Goal: Communication & Community: Answer question/provide support

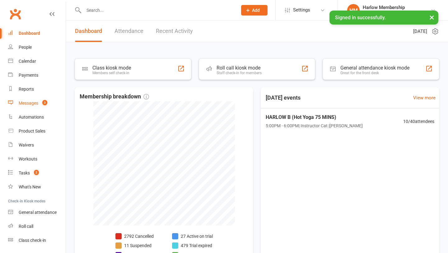
click at [31, 104] on div "Messages" at bounding box center [29, 103] width 20 height 5
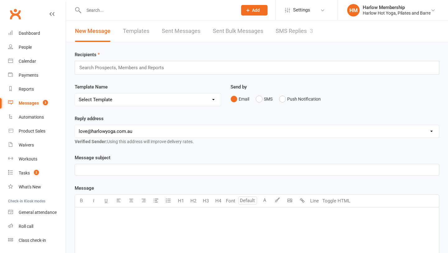
click at [289, 33] on link "SMS Replies 3" at bounding box center [294, 31] width 37 height 21
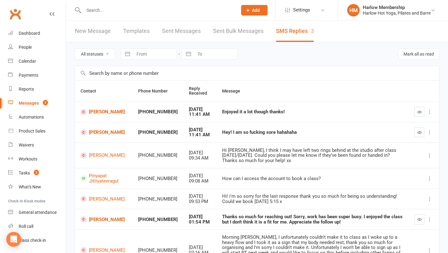
click at [233, 131] on div "Hey! I am so fucking sore hahahaha" at bounding box center [312, 132] width 181 height 5
click at [297, 132] on div "Hey! I am so fucking sore hahahaha" at bounding box center [312, 132] width 181 height 5
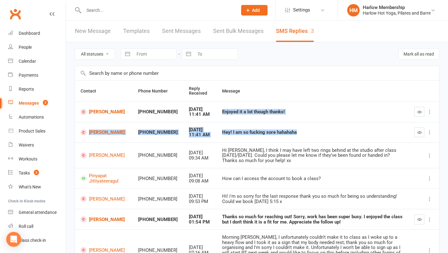
drag, startPoint x: 272, startPoint y: 130, endPoint x: 221, endPoint y: 110, distance: 55.1
click at [221, 110] on tbody "isaac smith +61438338285 Aug 16, 2025 11:41 AM Enjoyed it a lot though thanks! …" at bounding box center [257, 225] width 364 height 246
copy tbody "Enjoyed it a lot though thanks! isaac smith +61438338285 Aug 16, 2025 11:41 AM …"
click at [98, 111] on link "[PERSON_NAME]" at bounding box center [104, 112] width 46 height 6
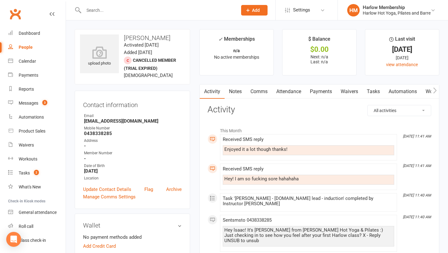
click at [257, 91] on link "Comms" at bounding box center [259, 92] width 26 height 14
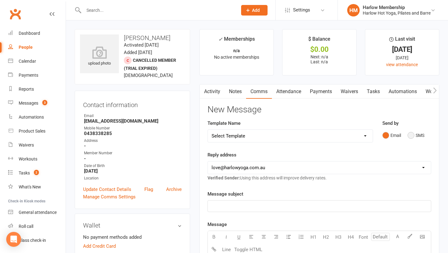
click at [408, 135] on button "SMS" at bounding box center [415, 136] width 17 height 12
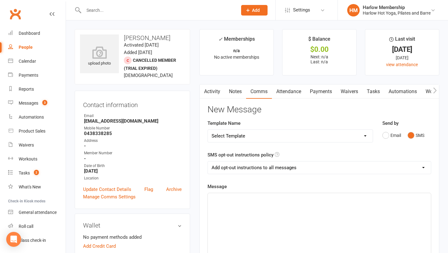
click at [280, 205] on div "﻿" at bounding box center [319, 239] width 223 height 93
click at [248, 201] on span "Haha, amazing :) We've got two offers for you?" at bounding box center [259, 199] width 97 height 6
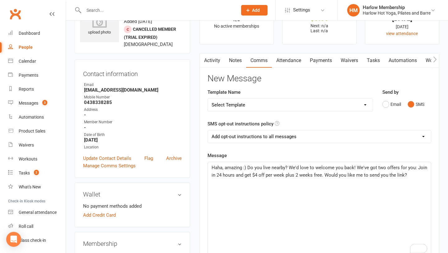
scroll to position [32, 0]
click at [266, 169] on span "Haha, amazing :) Do you live nearby? We'd love to welcome you back! We've got t…" at bounding box center [319, 170] width 217 height 13
click at [284, 169] on span "Haha, amazing :) Do you live nearby? We'd love to welcome you back! We've got t…" at bounding box center [319, 170] width 217 height 13
click at [386, 168] on span "Haha, amazing :) Do you live nearby? We'd love to welcome you back! We've got t…" at bounding box center [319, 170] width 217 height 13
click at [222, 175] on span "Haha, amazing :) Do you live nearby? We'd love to welcome you back! We've got t…" at bounding box center [318, 170] width 215 height 13
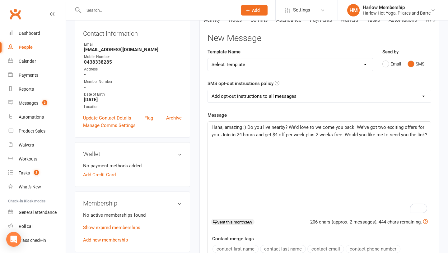
scroll to position [71, 0]
click at [358, 132] on span "Haha, amazing :) Do you live nearby? We'd love to welcome you back! We've got t…" at bounding box center [318, 131] width 215 height 13
drag, startPoint x: 266, startPoint y: 134, endPoint x: 222, endPoint y: 133, distance: 44.8
click at [222, 133] on span "Haha, amazing :) Do you live nearby? We'd love to welcome you back! We've got t…" at bounding box center [318, 131] width 215 height 13
click at [277, 140] on p "Haha, amazing :) Do you live nearby? We'd love to welcome you back! We've got t…" at bounding box center [318, 135] width 215 height 22
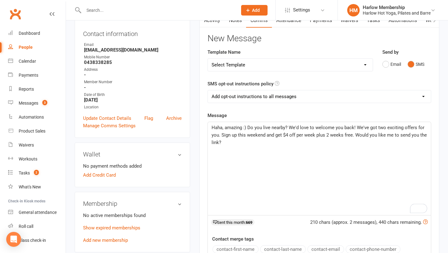
click at [355, 134] on span "Haha, amazing :) Do you live nearby? We'd love to welcome you back! We've got t…" at bounding box center [319, 135] width 216 height 21
click at [265, 142] on p "Haha, amazing :) Do you live nearby? We'd love to welcome you back! We've got t…" at bounding box center [318, 135] width 215 height 22
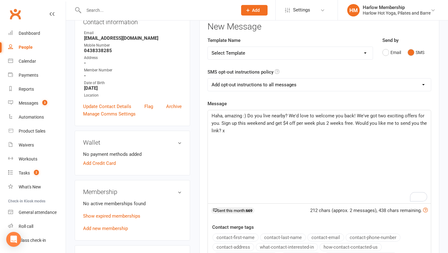
click at [352, 123] on span "Haha, amazing :) Do you live nearby? We'd love to welcome you back! We've got t…" at bounding box center [319, 123] width 216 height 21
click at [237, 132] on span "Haha, amazing :) Do you live nearby? We'd love to welcome you back! We've got t…" at bounding box center [318, 123] width 214 height 21
click at [266, 129] on span "Haha, amazing :) Do you live nearby? We'd love to welcome you back! We've got t…" at bounding box center [318, 123] width 214 height 21
click at [266, 130] on span "Haha, amazing :) Do you live nearby? We'd love to welcome you back! We've got t…" at bounding box center [318, 123] width 214 height 21
click at [246, 129] on span "Haha, amazing :) Do you live nearby? We'd love to welcome you back! We've got t…" at bounding box center [318, 123] width 214 height 21
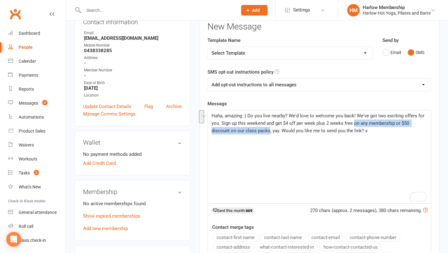
drag, startPoint x: 354, startPoint y: 123, endPoint x: 269, endPoint y: 131, distance: 86.3
click at [269, 131] on span "Haha, amazing :) Do you live nearby? We'd love to welcome you back! We've got t…" at bounding box center [318, 123] width 214 height 21
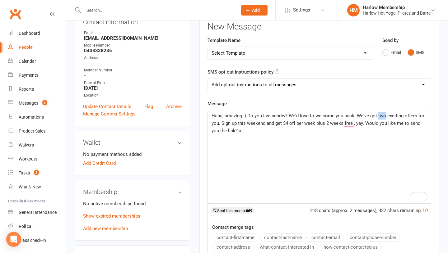
drag, startPoint x: 376, startPoint y: 117, endPoint x: 384, endPoint y: 116, distance: 7.6
click at [384, 116] on span "Haha, amazing :) Do you live nearby? We'd love to welcome you back! We've got t…" at bounding box center [318, 123] width 214 height 21
drag, startPoint x: 228, startPoint y: 125, endPoint x: 256, endPoint y: 125, distance: 28.6
click at [256, 125] on span "Haha, amazing :) Do you live nearby? We'd love to welcome you back! We've got a…" at bounding box center [315, 123] width 209 height 21
click at [295, 122] on span "Haha, amazing :) Do you live nearby? We'd love to welcome you back! We've got a…" at bounding box center [315, 123] width 209 height 21
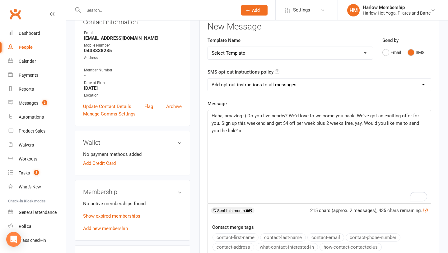
click at [353, 122] on span "Haha, amazing :) Do you live nearby? We'd love to welcome you back! We've got a…" at bounding box center [315, 123] width 209 height 21
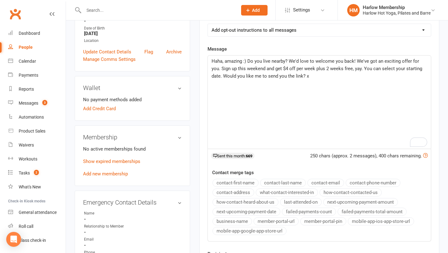
scroll to position [138, 0]
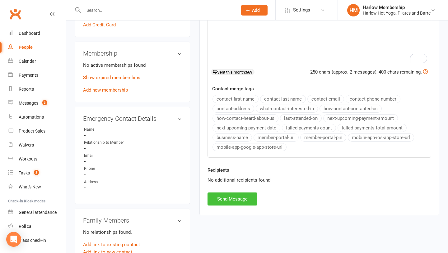
click at [238, 201] on button "Send Message" at bounding box center [232, 199] width 50 height 13
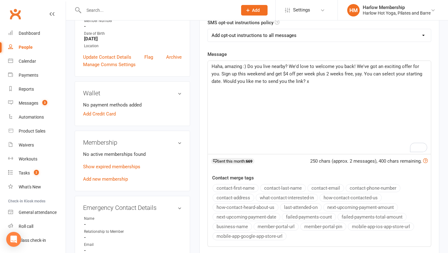
scroll to position [0, 0]
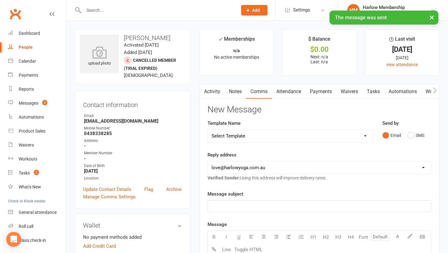
click at [238, 95] on link "Notes" at bounding box center [235, 92] width 21 height 14
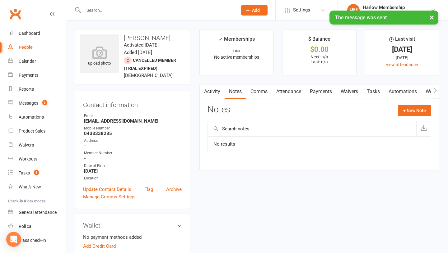
click at [384, 94] on link "Tasks" at bounding box center [373, 92] width 22 height 14
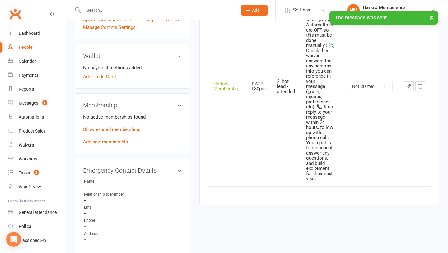
scroll to position [207, 0]
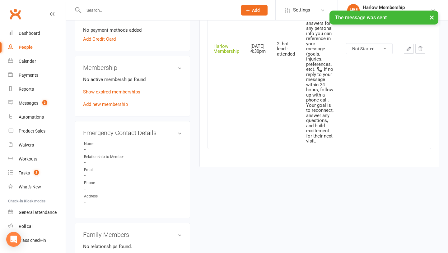
click at [365, 47] on select "Not Started In Progress Waiting Complete" at bounding box center [369, 49] width 46 height 11
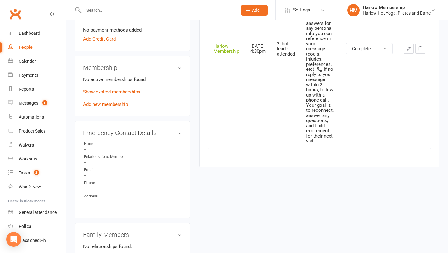
select select "unstarted"
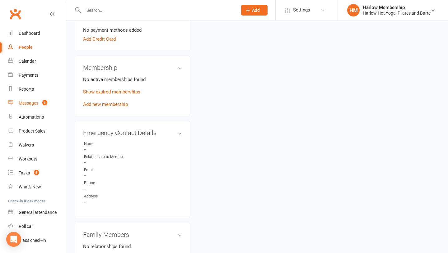
click at [35, 107] on link "Messages 3" at bounding box center [37, 103] width 58 height 14
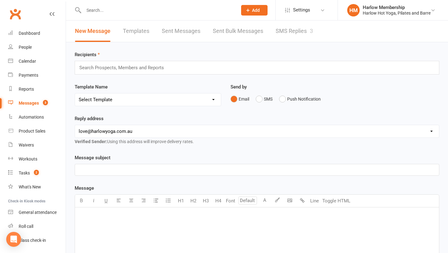
click at [306, 35] on link "SMS Replies 3" at bounding box center [294, 31] width 37 height 21
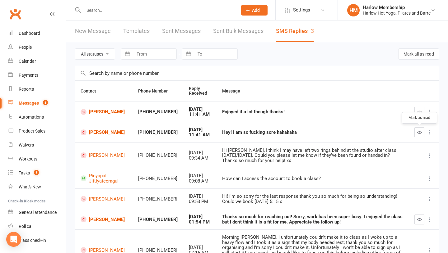
click at [417, 133] on icon "button" at bounding box center [419, 132] width 5 height 5
click at [420, 107] on button "button" at bounding box center [419, 112] width 10 height 10
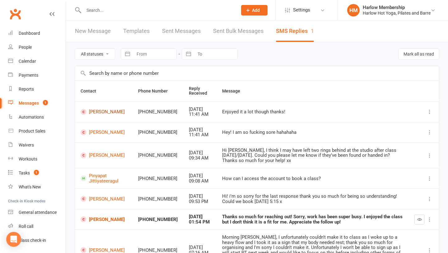
click at [103, 112] on link "isaac smith" at bounding box center [104, 112] width 46 height 6
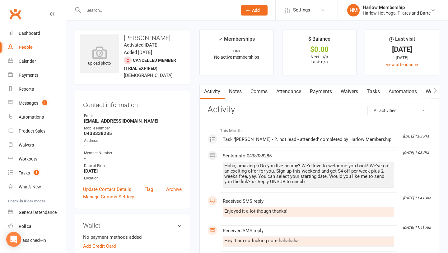
click at [257, 221] on li "Aug 16, 11:41 AM Received SMS reply Enjoyed it a lot though thanks!" at bounding box center [308, 209] width 177 height 26
click at [245, 209] on div "Enjoyed it a lot though thanks!" at bounding box center [308, 211] width 168 height 5
copy div "Enjoyed it a lot though thanks!"
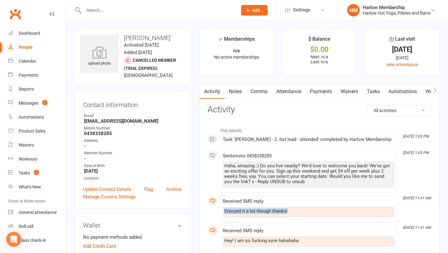
click at [234, 93] on link "Notes" at bounding box center [235, 92] width 21 height 14
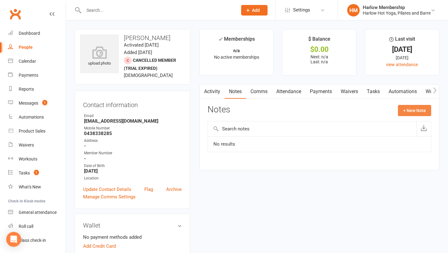
click at [403, 114] on button "+ New Note" at bounding box center [414, 110] width 33 height 11
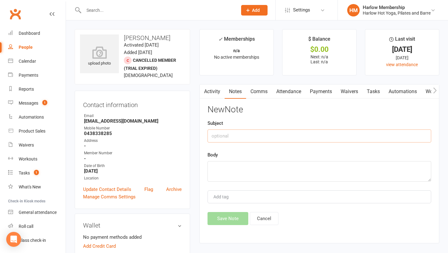
click at [229, 139] on input "text" at bounding box center [319, 136] width 224 height 13
type input "Sent SMS to check-in after 1. class / SMS response"
click at [230, 173] on textarea at bounding box center [319, 171] width 224 height 21
paste textarea "Enjoyed it a lot though thanks!"
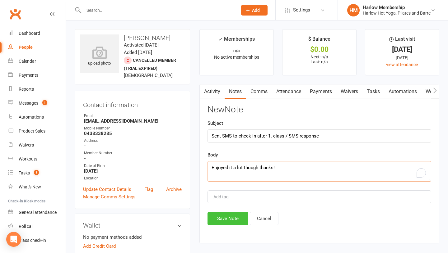
type textarea "Enjoyed it a lot though thanks!"
click at [229, 224] on button "Save Note" at bounding box center [227, 218] width 41 height 13
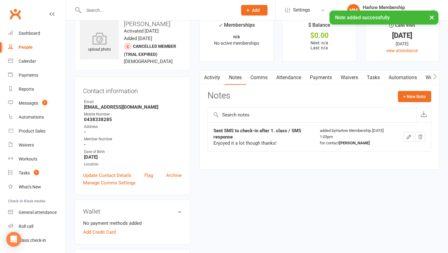
scroll to position [14, 0]
click at [217, 82] on link "Activity" at bounding box center [212, 78] width 25 height 14
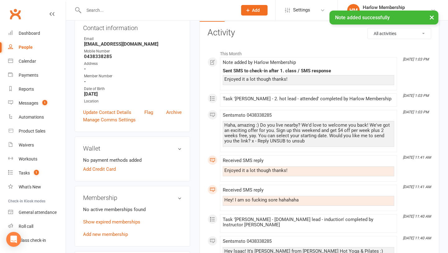
scroll to position [76, 0]
click at [249, 202] on div "Hey! I am so fucking sore hahahaha" at bounding box center [308, 200] width 168 height 5
copy div "Hey! I am so fucking sore hahahaha"
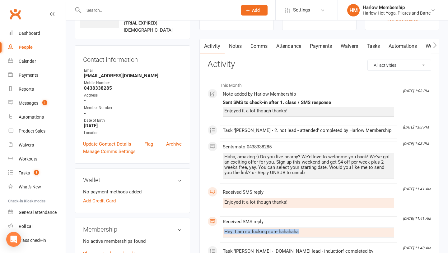
scroll to position [32, 0]
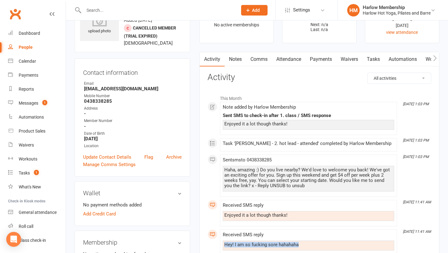
click at [234, 53] on link "Notes" at bounding box center [235, 59] width 21 height 14
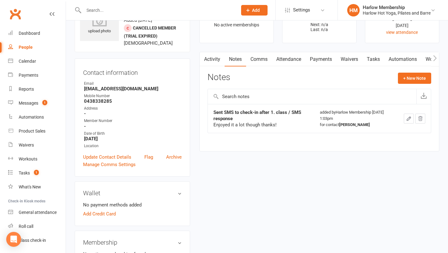
click at [408, 120] on icon "button" at bounding box center [409, 119] width 4 height 4
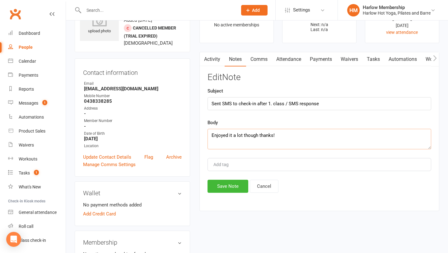
click at [213, 137] on textarea "Enjoyed it a lot though thanks!" at bounding box center [319, 139] width 224 height 21
paste textarea "Hey! I am so fucking sore hahahaha"
type textarea "Hey! I am so fucking sore hahahaha Enjoyed it a lot though thanks!"
click at [225, 192] on button "Save Note" at bounding box center [227, 186] width 41 height 13
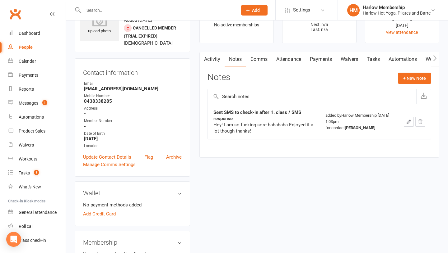
click at [212, 55] on link "Activity" at bounding box center [212, 59] width 25 height 14
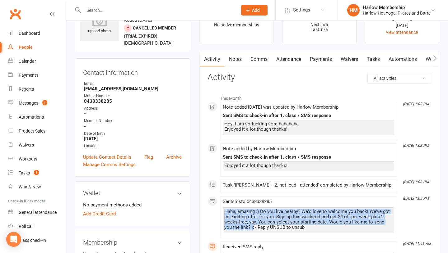
drag, startPoint x: 245, startPoint y: 227, endPoint x: 224, endPoint y: 212, distance: 26.1
click at [224, 212] on div "Haha, amazing :) Do you live nearby? We'd love to welcome you back! We've got a…" at bounding box center [308, 219] width 168 height 21
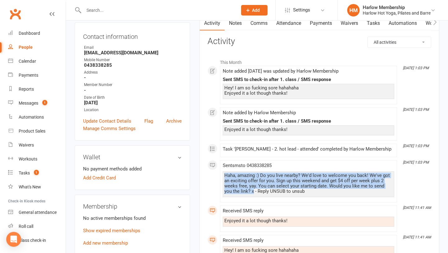
copy div "Haha, amazing :) Do you live nearby? We'd love to welcome you back! We've got a…"
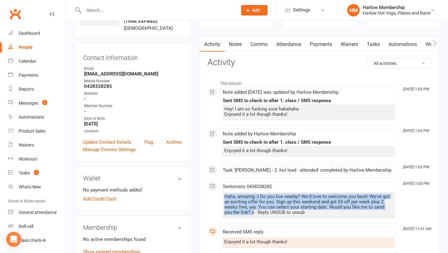
scroll to position [25, 0]
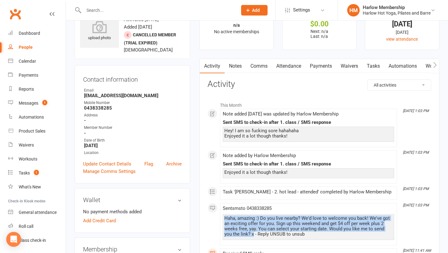
click at [238, 67] on link "Notes" at bounding box center [235, 66] width 21 height 14
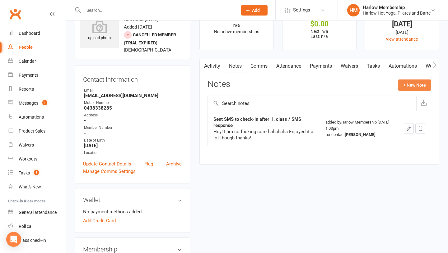
click at [410, 90] on button "+ New Note" at bounding box center [414, 85] width 33 height 11
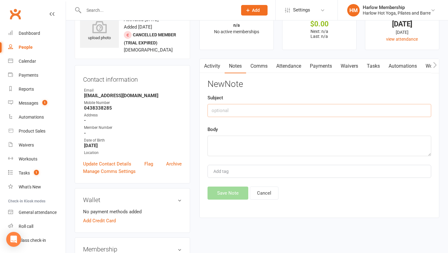
click at [257, 112] on input "text" at bounding box center [319, 110] width 224 height 13
type input "Offer"
click at [238, 140] on textarea at bounding box center [319, 146] width 224 height 21
paste textarea "Haha, amazing :) Do you live nearby? We'd love to welcome you back! We've got a…"
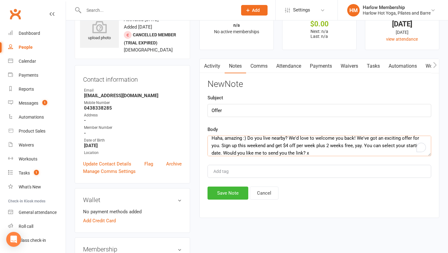
scroll to position [4, 0]
type textarea "Haha, amazing :) Do you live nearby? We'd love to welcome you back! We've got a…"
click at [230, 192] on button "Save Note" at bounding box center [227, 193] width 41 height 13
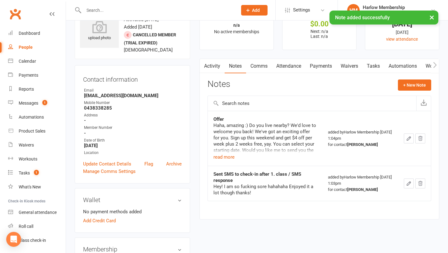
scroll to position [39, 0]
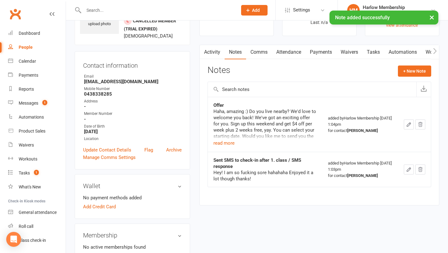
click at [211, 52] on link "Activity" at bounding box center [212, 52] width 25 height 14
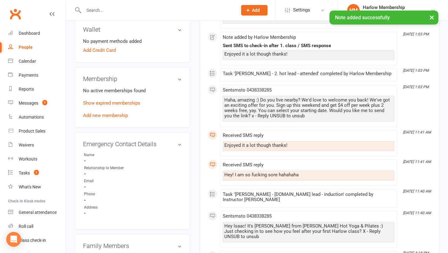
scroll to position [203, 0]
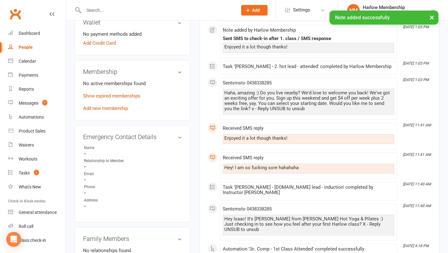
click at [248, 217] on div "Hey lsaac! It's Krystyna from Harlow Hot Yoga & Pilates :) Just checking in to …" at bounding box center [308, 225] width 168 height 16
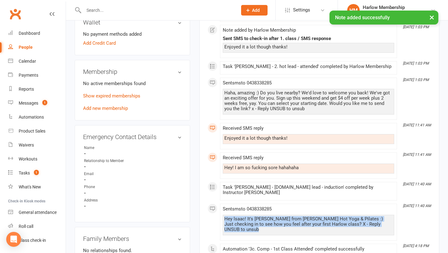
click at [248, 217] on div "Hey lsaac! It's Krystyna from Harlow Hot Yoga & Pilates :) Just checking in to …" at bounding box center [308, 225] width 168 height 16
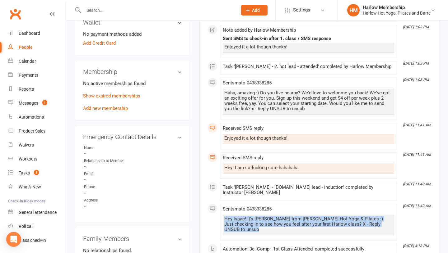
click at [322, 225] on div "Sent sms to 0438338285 Hey lsaac! It's Krystyna from Harlow Hot Yoga & Pilates …" at bounding box center [308, 222] width 171 height 31
drag, startPoint x: 314, startPoint y: 219, endPoint x: 218, endPoint y: 202, distance: 97.4
click at [218, 203] on div "This Month Aug 16, 1:04 PM Note added by Harlow Membership Offer Haha, amazing …" at bounding box center [319, 253] width 224 height 664
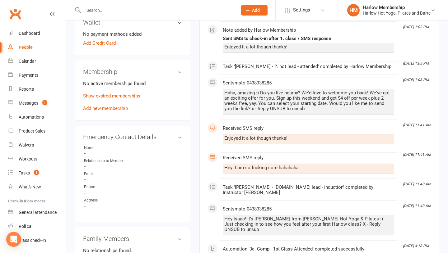
click at [267, 208] on div "Sent sms to 0438338285 Hey lsaac! It's Krystyna from Harlow Hot Yoga & Pilates …" at bounding box center [308, 222] width 171 height 31
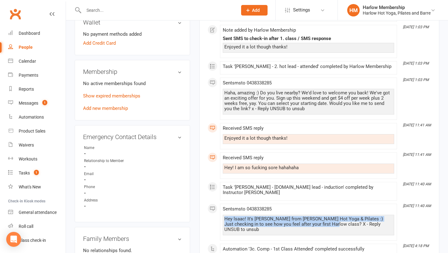
drag, startPoint x: 314, startPoint y: 220, endPoint x: 212, endPoint y: 214, distance: 101.5
click at [212, 214] on div "This Month Aug 16, 1:04 PM Note added by Harlow Membership Offer Haha, amazing …" at bounding box center [319, 253] width 224 height 664
copy div "Hey lsaac! It's Krystyna from Harlow Hot Yoga & Pilates :) Just checking in to …"
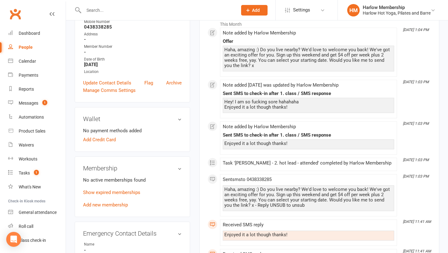
scroll to position [0, 0]
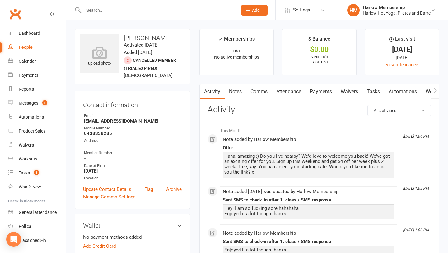
click at [229, 93] on link "Notes" at bounding box center [235, 92] width 21 height 14
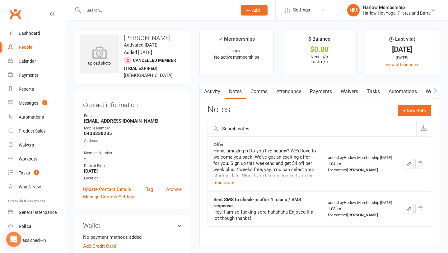
click at [409, 209] on icon "button" at bounding box center [409, 209] width 6 height 6
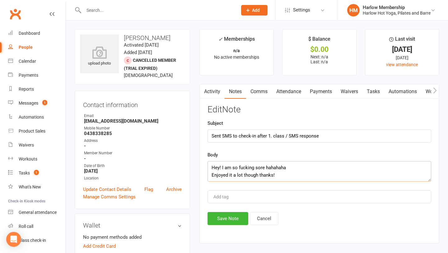
click at [211, 169] on textarea "Hey! I am so fucking sore hahahaha Enjoyed it a lot though thanks!" at bounding box center [319, 171] width 224 height 21
paste textarea "Hey lsaac! It's Krystyna from Harlow Hot Yoga & Pilates :) Just checking in to …"
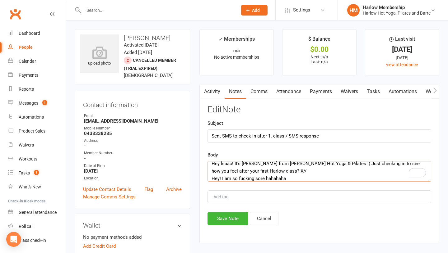
scroll to position [4, 0]
click at [254, 171] on textarea "Hey lsaac! It's Krystyna from Harlow Hot Yoga & Pilates :) Just checking in to …" at bounding box center [319, 171] width 224 height 21
type textarea "Hey lsaac! It's Krystyna from Harlow Hot Yoga & Pilates :) Just checking in to …"
click at [225, 221] on button "Save Note" at bounding box center [227, 218] width 41 height 13
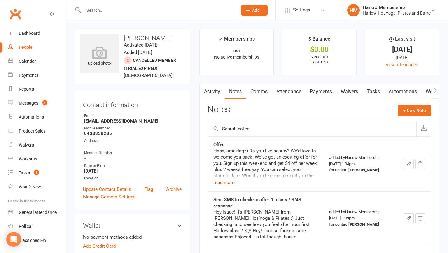
click at [223, 183] on button "read more" at bounding box center [223, 182] width 21 height 7
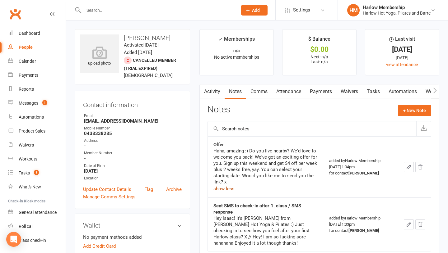
click at [215, 93] on link "Activity" at bounding box center [212, 92] width 25 height 14
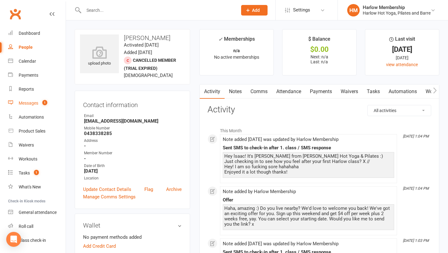
click at [35, 102] on div "Messages" at bounding box center [29, 103] width 20 height 5
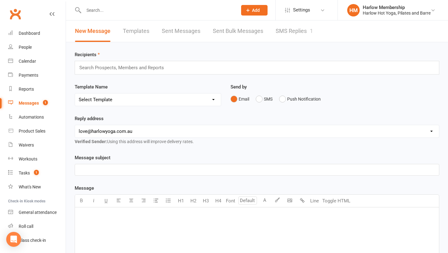
click at [281, 36] on link "SMS Replies 1" at bounding box center [294, 31] width 37 height 21
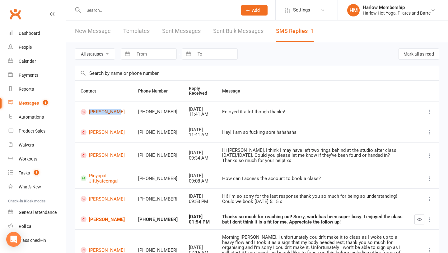
drag, startPoint x: 118, startPoint y: 115, endPoint x: 87, endPoint y: 114, distance: 30.5
click at [87, 114] on td "[PERSON_NAME]" at bounding box center [104, 112] width 58 height 21
copy link "isaac smith"
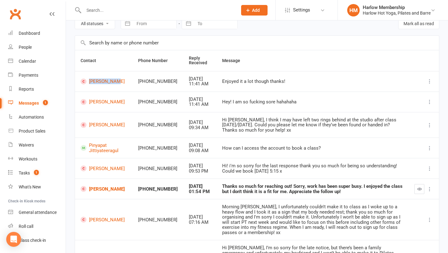
scroll to position [36, 0]
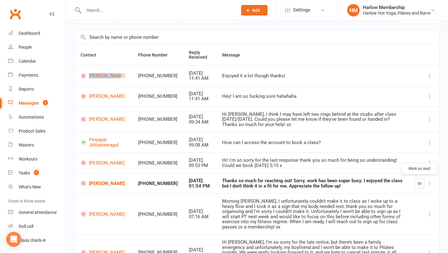
click at [417, 181] on icon "button" at bounding box center [419, 183] width 5 height 5
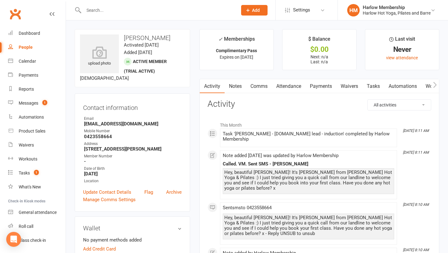
click at [235, 91] on link "Notes" at bounding box center [235, 86] width 21 height 14
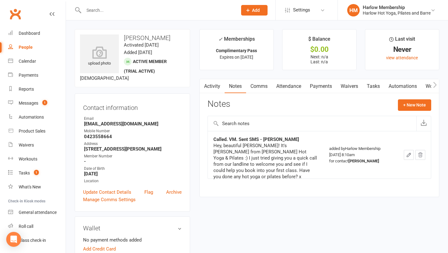
click at [215, 88] on link "Activity" at bounding box center [212, 86] width 25 height 14
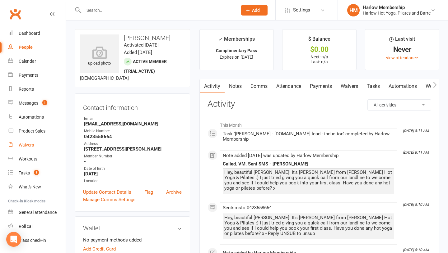
click at [25, 151] on link "Waivers" at bounding box center [37, 145] width 58 height 14
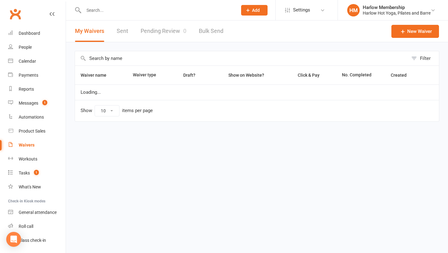
select select "100"
click at [120, 39] on link "Sent" at bounding box center [123, 31] width 12 height 21
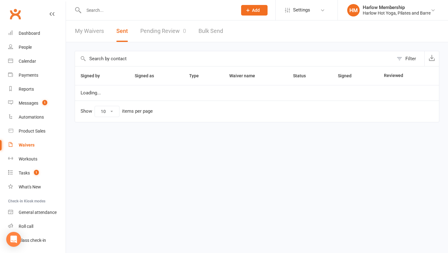
select select "100"
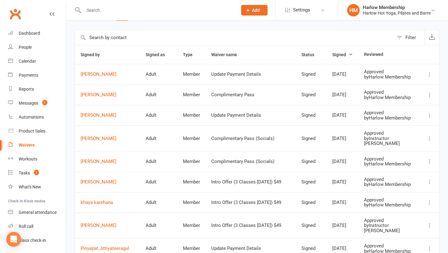
scroll to position [21, 0]
click at [103, 164] on link "Lauren O’Gorman" at bounding box center [108, 161] width 54 height 5
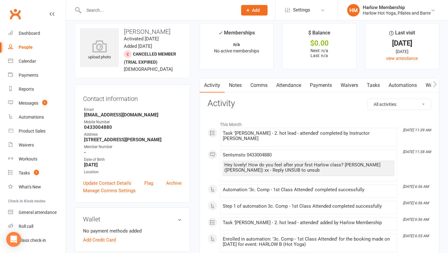
scroll to position [7, 0]
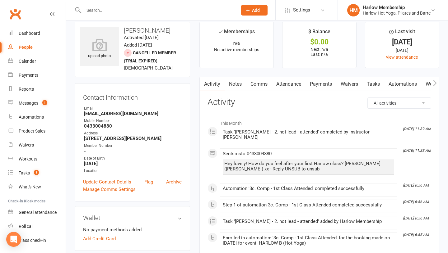
click at [225, 161] on div "Hey lovely! How do you feel after your first Harlow class? Krystyna (Harlow) xx…" at bounding box center [308, 166] width 168 height 11
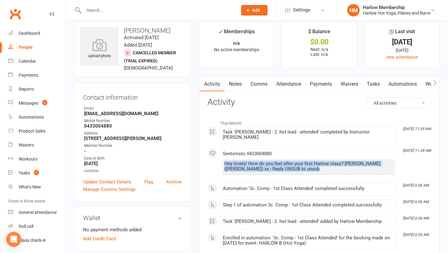
click at [225, 161] on div "Hey lovely! How do you feel after your first Harlow class? Krystyna (Harlow) xx…" at bounding box center [308, 166] width 168 height 11
copy div "Hey lovely! How do you feel after your first Harlow class? Krystyna (Harlow) xx…"
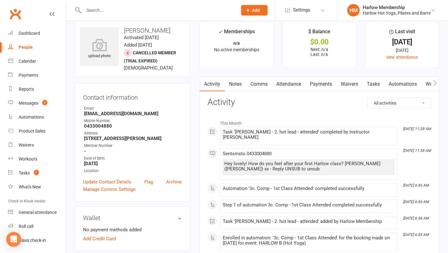
click at [232, 87] on link "Notes" at bounding box center [235, 84] width 21 height 14
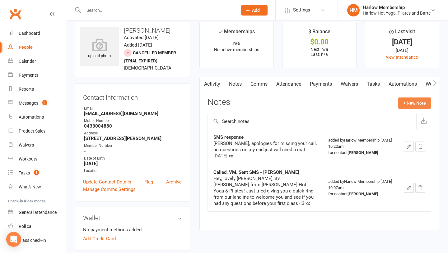
click at [412, 103] on button "+ New Note" at bounding box center [414, 103] width 33 height 11
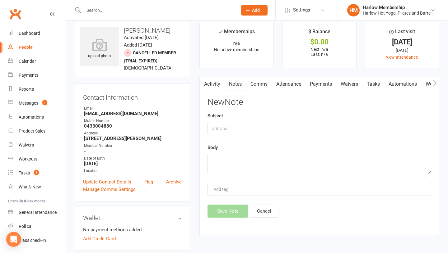
click at [273, 138] on div "New Note Subject Body Add tag Save Note Cancel" at bounding box center [319, 158] width 224 height 120
click at [253, 135] on div "New Note Subject Body Add tag Save Note Cancel" at bounding box center [319, 158] width 224 height 120
click at [239, 123] on input "text" at bounding box center [319, 128] width 224 height 13
type input "SMS to check-in after 1. class - Krystyna"
click at [232, 164] on textarea at bounding box center [319, 164] width 224 height 21
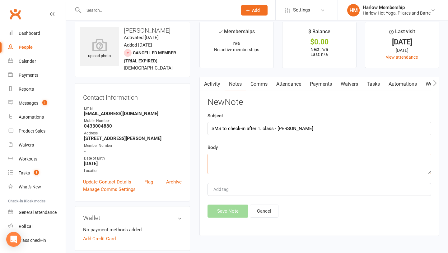
paste textarea "Hey lovely! How do you feel after your first Harlow class? Krystyna (Harlow) xx…"
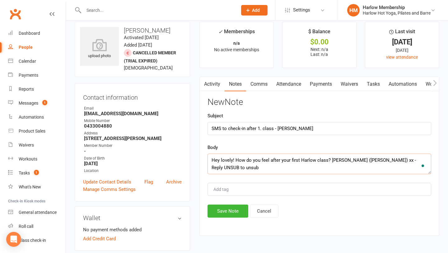
drag, startPoint x: 428, startPoint y: 162, endPoint x: 374, endPoint y: 160, distance: 53.9
click at [374, 160] on textarea "Hey lovely! How do you feel after your first Harlow class? Krystyna (Harlow) xx…" at bounding box center [319, 164] width 224 height 21
type textarea "Hey lovely! How do you feel after your first Harlow class? Krystyna (Harlow) xx"
click at [228, 213] on button "Save Note" at bounding box center [227, 211] width 41 height 13
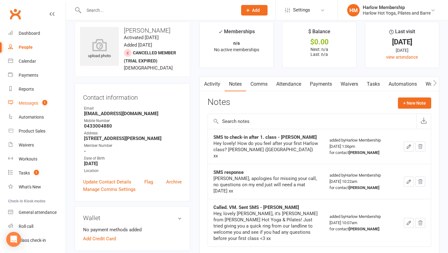
click at [23, 102] on div "Messages" at bounding box center [29, 103] width 20 height 5
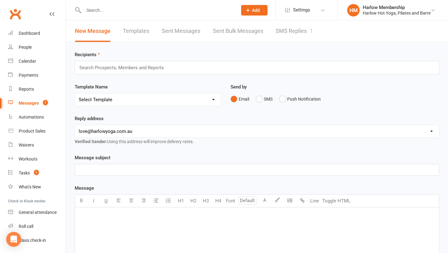
click at [287, 30] on link "SMS Replies 1" at bounding box center [294, 31] width 37 height 21
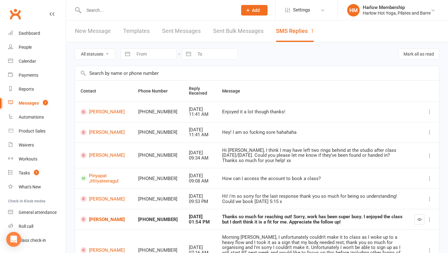
scroll to position [21, 0]
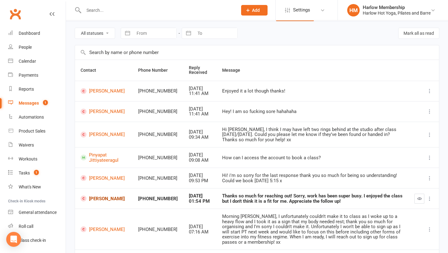
click at [98, 199] on link "Madison Wall" at bounding box center [104, 199] width 46 height 6
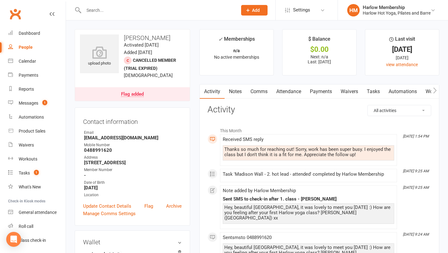
click at [246, 149] on div "Thanks so much for reaching out! Sorry, work has been super busy. I enjoyed the…" at bounding box center [308, 152] width 168 height 11
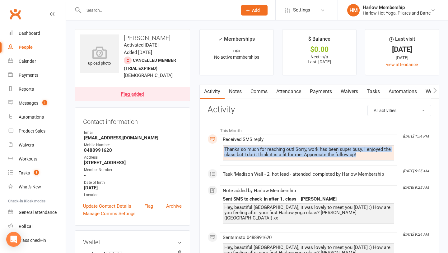
click at [246, 149] on div "Thanks so much for reaching out! Sorry, work has been super busy. I enjoyed the…" at bounding box center [308, 152] width 168 height 11
copy div "Thanks so much for reaching out! Sorry, work has been super busy. I enjoyed the…"
click at [237, 92] on link "Notes" at bounding box center [235, 92] width 21 height 14
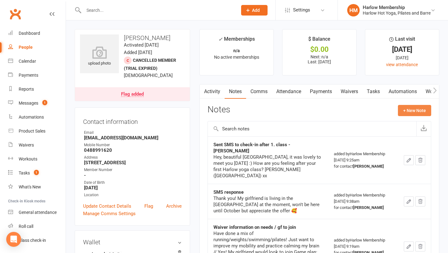
click at [405, 113] on button "+ New Note" at bounding box center [414, 110] width 33 height 11
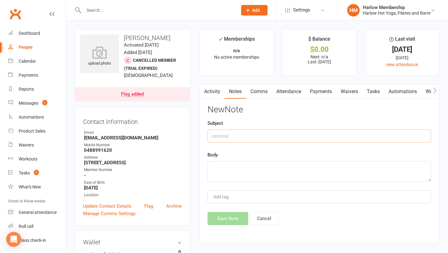
click at [229, 138] on input "text" at bounding box center [319, 136] width 224 height 13
type input "SMS response"
click at [234, 164] on textarea at bounding box center [319, 171] width 224 height 21
paste textarea "Thanks so much for reaching out! Sorry, work has been super busy. I enjoyed the…"
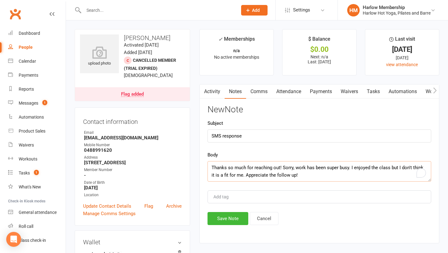
scroll to position [4, 0]
type textarea "Thanks so much for reaching out! Sorry, work has been super busy. I enjoyed the…"
click at [232, 218] on button "Save Note" at bounding box center [227, 218] width 41 height 13
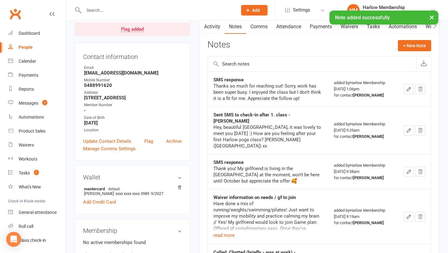
scroll to position [99, 0]
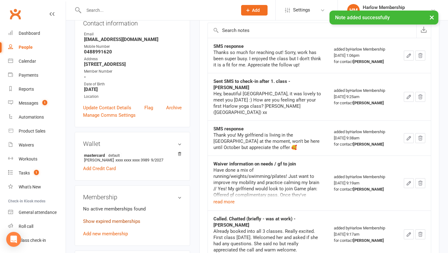
click at [118, 220] on link "Show expired memberships" at bounding box center [111, 222] width 57 height 6
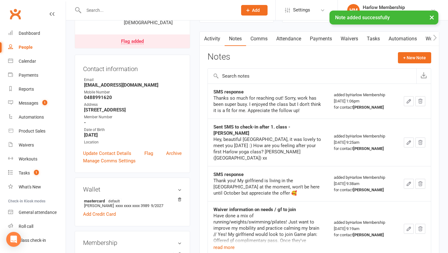
scroll to position [0, 0]
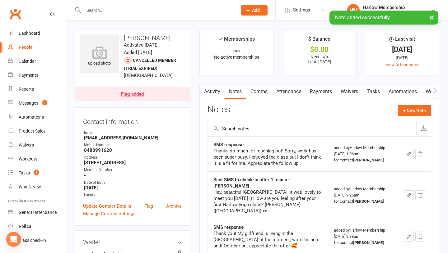
click at [259, 93] on link "Comms" at bounding box center [259, 92] width 26 height 14
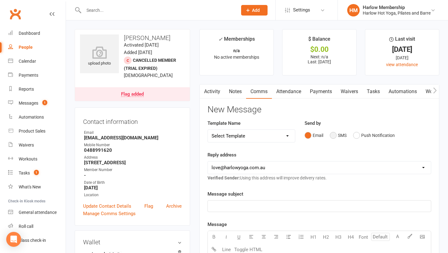
click at [333, 133] on button "SMS" at bounding box center [338, 136] width 17 height 12
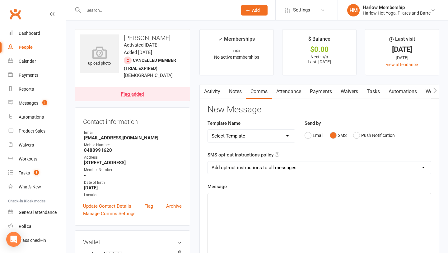
click at [242, 218] on div "﻿" at bounding box center [319, 239] width 223 height 93
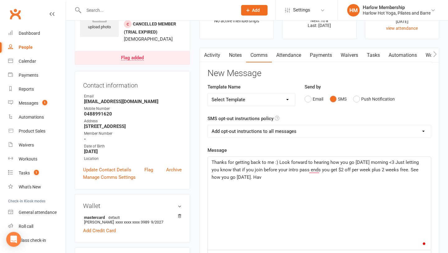
scroll to position [45, 0]
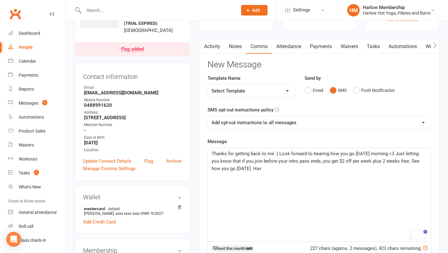
click at [293, 174] on div "Thanks for getting back to me :) Look forward to hearing how you go tomorrow mo…" at bounding box center [319, 194] width 223 height 93
drag, startPoint x: 267, startPoint y: 172, endPoint x: 249, endPoint y: 169, distance: 18.0
click at [249, 169] on p "Thanks for getting back to me :) Look forward to hearing how you go tomorrow mo…" at bounding box center [318, 161] width 215 height 22
drag, startPoint x: 337, startPoint y: 169, endPoint x: 190, endPoint y: 151, distance: 147.5
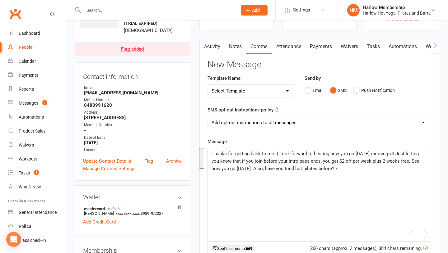
copy span "Thanks for getting back to me :) Look forward to hearing how you go tomorrow mo…"
click at [231, 52] on link "Notes" at bounding box center [235, 46] width 21 height 14
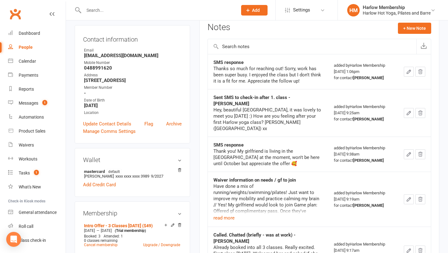
scroll to position [86, 0]
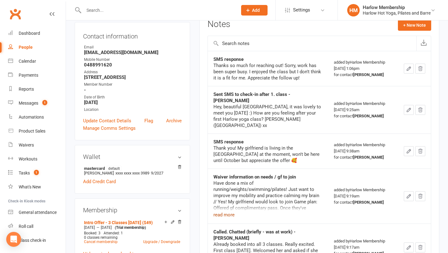
click at [227, 211] on button "read more" at bounding box center [223, 214] width 21 height 7
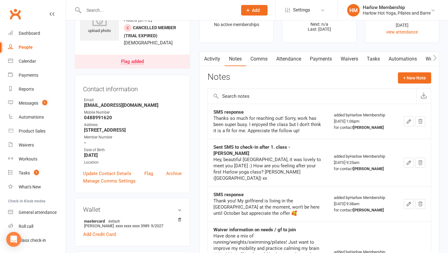
scroll to position [28, 0]
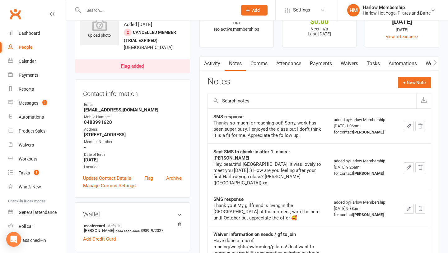
click at [253, 66] on link "Comms" at bounding box center [259, 64] width 26 height 14
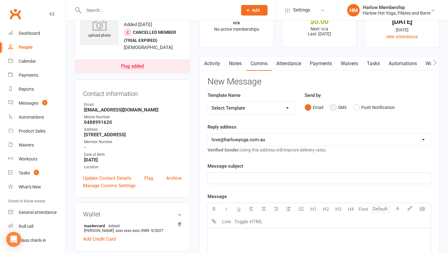
click at [337, 109] on button "SMS" at bounding box center [338, 108] width 17 height 12
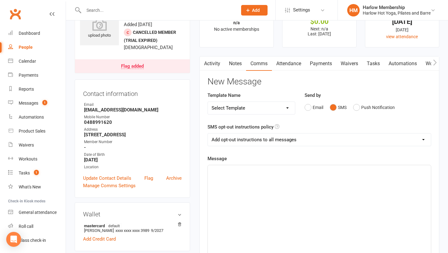
click at [306, 203] on div "﻿" at bounding box center [319, 211] width 223 height 93
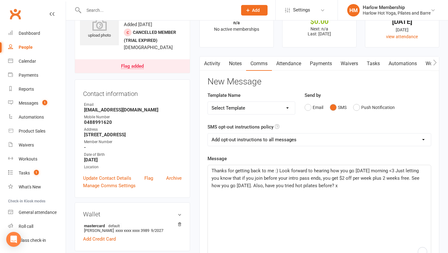
scroll to position [53, 0]
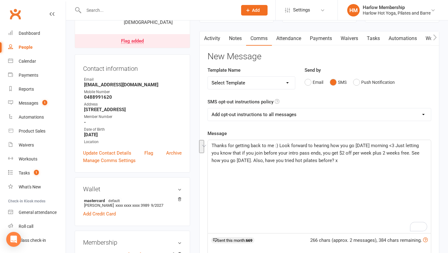
drag, startPoint x: 339, startPoint y: 164, endPoint x: 410, endPoint y: 154, distance: 71.6
click at [410, 154] on p "Thanks for getting back to me :) Look forward to hearing how you go tomorrow mo…" at bounding box center [318, 153] width 215 height 22
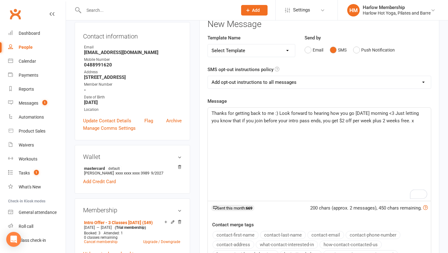
scroll to position [86, 0]
click at [400, 114] on span "Thanks for getting back to me :) Look forward to hearing how you go tomorrow mo…" at bounding box center [315, 116] width 208 height 13
click at [401, 113] on span "Thanks for getting back to me :) Look forward to hearing how you go tomorrow mo…" at bounding box center [315, 116] width 208 height 13
drag, startPoint x: 401, startPoint y: 113, endPoint x: 411, endPoint y: 121, distance: 13.1
click at [411, 121] on span "Thanks for getting back to me :) Look forward to hearing how you go tomorrow mo…" at bounding box center [315, 116] width 208 height 13
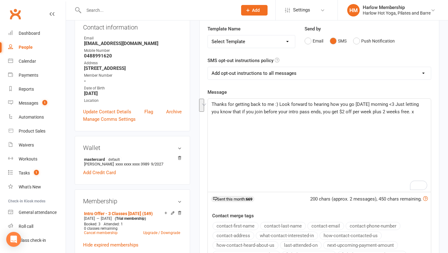
scroll to position [97, 0]
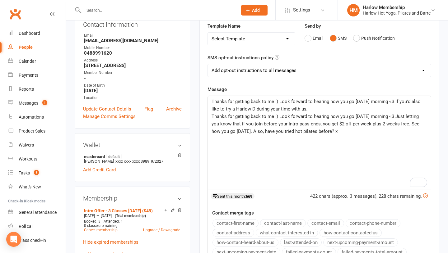
click at [317, 109] on p "Thanks for getting back to me :) Look forward to hearing how you go tomorrow mo…" at bounding box center [318, 105] width 215 height 15
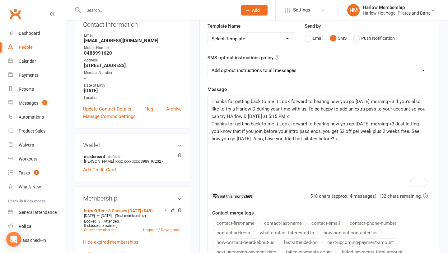
click at [233, 117] on span "Thanks for getting back to me :) Look forward to hearing how you go tomorrow mo…" at bounding box center [318, 109] width 215 height 21
drag, startPoint x: 302, startPoint y: 138, endPoint x: 212, endPoint y: 126, distance: 90.7
click at [212, 126] on div "Thanks for getting back to me :) Look forward to hearing how you go tomorrow mo…" at bounding box center [319, 142] width 223 height 93
click at [223, 115] on span "Thanks for getting back to me :) Look forward to hearing how you go tomorrow mo…" at bounding box center [318, 109] width 215 height 21
click at [254, 109] on span "Thanks for getting back to me :) Look forward to hearing how you go tomorrow mo…" at bounding box center [318, 109] width 215 height 21
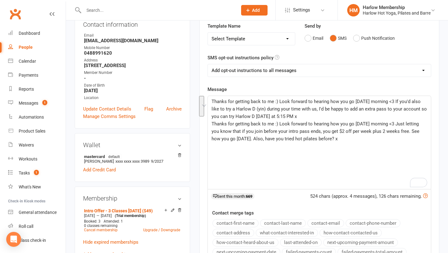
drag, startPoint x: 210, startPoint y: 124, endPoint x: 343, endPoint y: 145, distance: 134.6
click at [343, 145] on div "Thanks for getting back to me :) Look forward to hearing how you go tomorrow mo…" at bounding box center [319, 142] width 223 height 93
copy span "Thanks for getting back to me :) Look forward to hearing how you go tomorrow mo…"
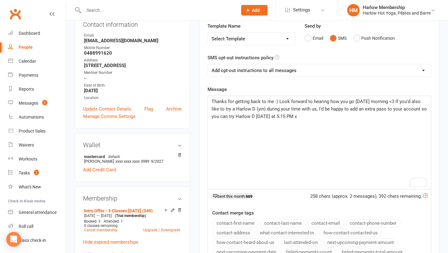
scroll to position [83, 0]
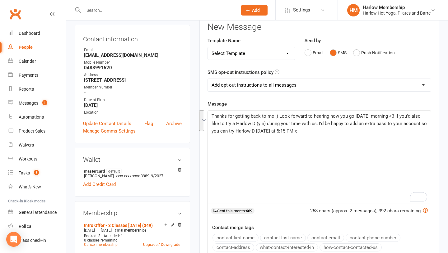
drag, startPoint x: 281, startPoint y: 126, endPoint x: 212, endPoint y: 108, distance: 71.4
click at [212, 108] on div "Message Thanks for getting back to me :) Look forward to hearing how you go tom…" at bounding box center [319, 198] width 224 height 197
copy span "Thanks for getting back to me :) Look forward to hearing how you go tomorrow mo…"
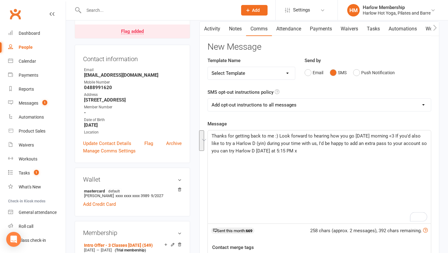
scroll to position [60, 0]
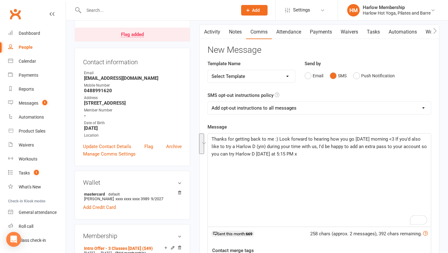
click at [216, 35] on link "Activity" at bounding box center [212, 32] width 25 height 14
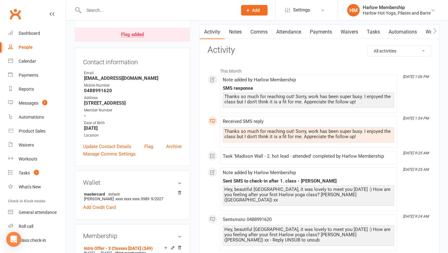
click at [228, 32] on link "Notes" at bounding box center [235, 32] width 21 height 14
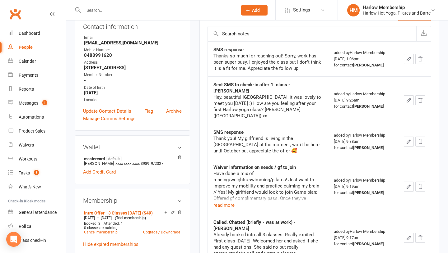
scroll to position [95, 0]
click at [219, 202] on button "read more" at bounding box center [223, 205] width 21 height 7
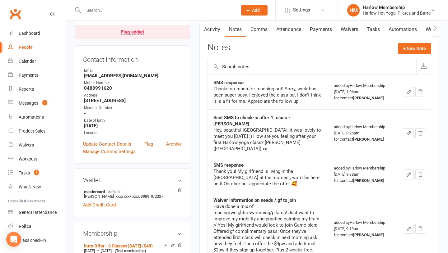
scroll to position [53, 0]
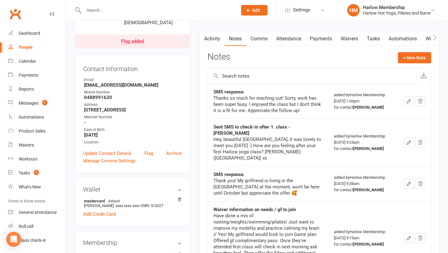
click at [254, 37] on link "Comms" at bounding box center [259, 39] width 26 height 14
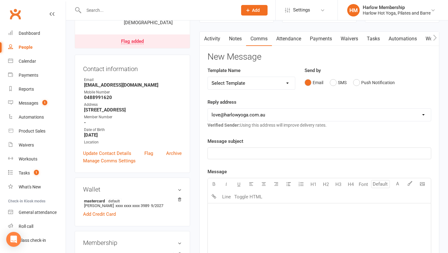
click at [329, 82] on div "Email SMS Push Notification" at bounding box center [367, 83] width 127 height 12
click at [332, 82] on button "SMS" at bounding box center [338, 83] width 17 height 12
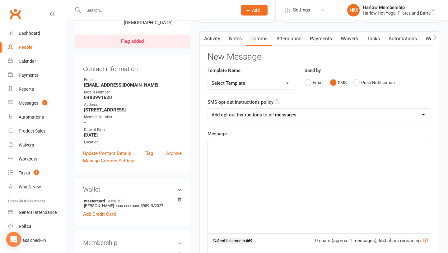
click at [291, 195] on div "﻿" at bounding box center [319, 187] width 223 height 93
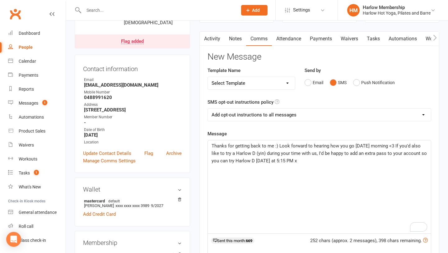
click at [263, 154] on span "Thanks for getting back to me :) Look forward to hearing how you go tomorrow mo…" at bounding box center [319, 153] width 216 height 21
click at [282, 162] on span "Thanks for getting back to me :) Look forward to hearing how you go tomorrow mo…" at bounding box center [317, 153] width 212 height 21
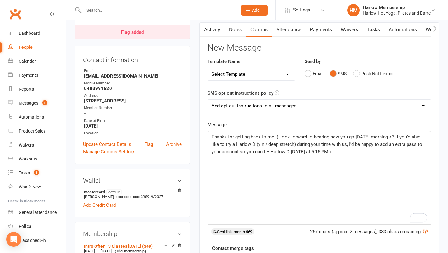
scroll to position [64, 0]
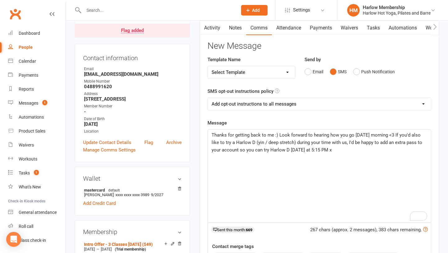
click at [395, 135] on span "Thanks for getting back to me :) Look forward to hearing how you go tomorrow mo…" at bounding box center [317, 142] width 212 height 21
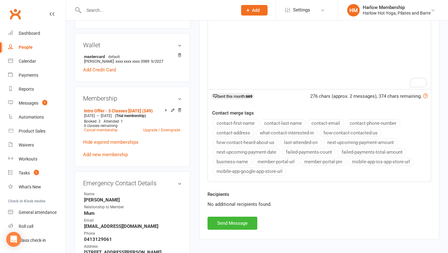
scroll to position [198, 0]
click at [237, 220] on button "Send Message" at bounding box center [232, 222] width 50 height 13
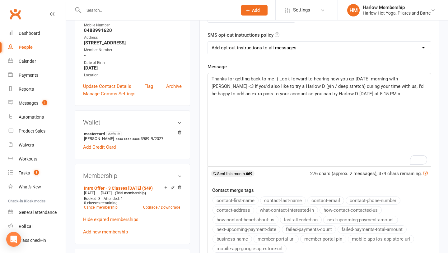
scroll to position [0, 0]
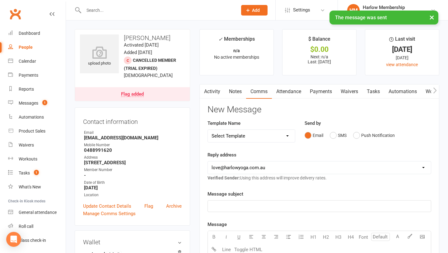
click at [210, 90] on link "Activity" at bounding box center [212, 92] width 25 height 14
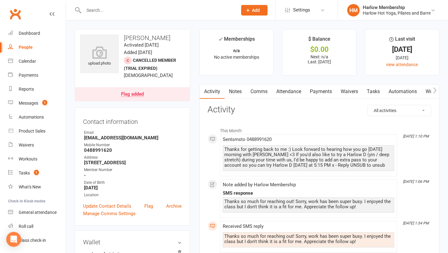
click at [369, 90] on link "Tasks" at bounding box center [373, 92] width 22 height 14
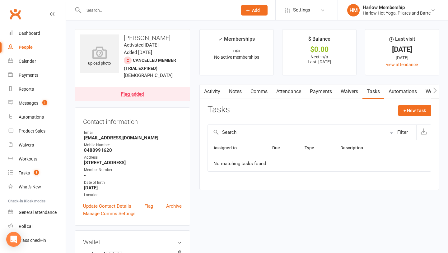
click at [246, 93] on link "Comms" at bounding box center [259, 92] width 26 height 14
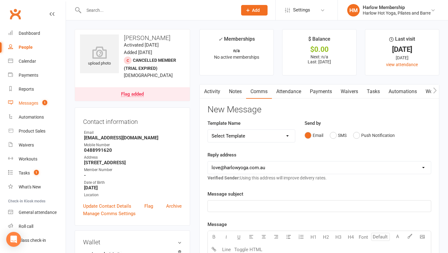
click at [28, 104] on div "Messages" at bounding box center [29, 103] width 20 height 5
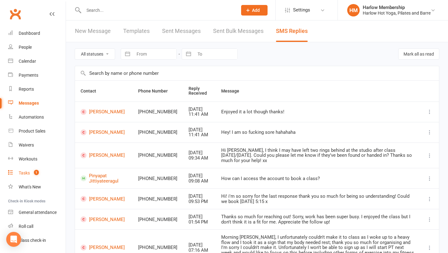
click at [26, 178] on link "Tasks 1" at bounding box center [37, 173] width 58 height 14
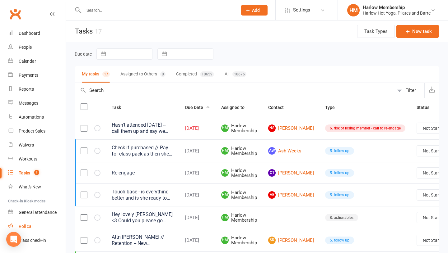
click at [24, 224] on div "Roll call" at bounding box center [26, 226] width 15 height 5
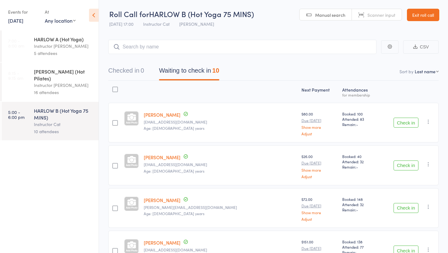
click at [23, 20] on link "16 Aug, 2025" at bounding box center [15, 20] width 15 height 7
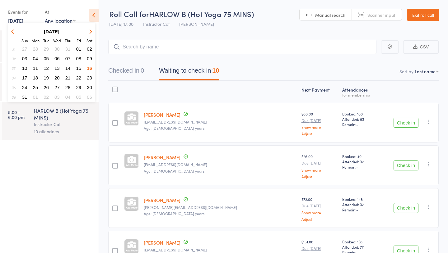
click at [23, 75] on span "17" at bounding box center [24, 77] width 5 height 5
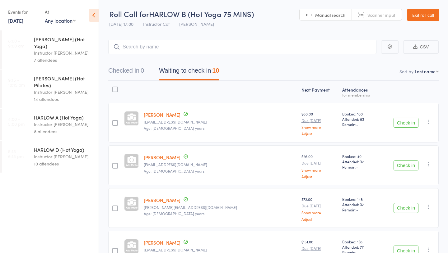
click at [430, 17] on link "Exit roll call" at bounding box center [423, 15] width 32 height 12
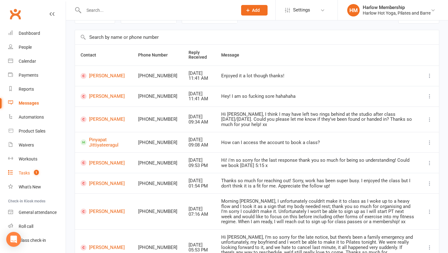
click at [30, 169] on link "Tasks 1" at bounding box center [37, 173] width 58 height 14
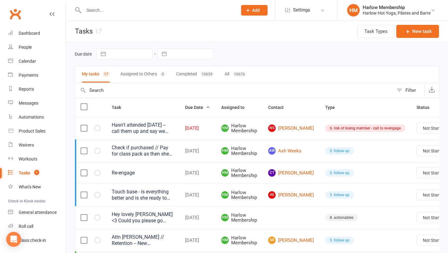
scroll to position [0, 39]
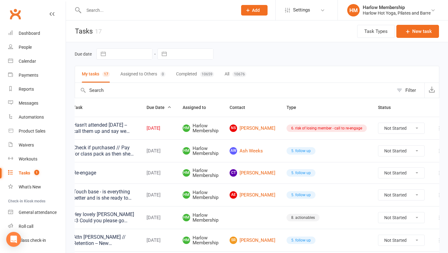
click at [436, 131] on icon at bounding box center [439, 128] width 6 height 6
click at [388, 154] on link "Edit" at bounding box center [402, 153] width 62 height 12
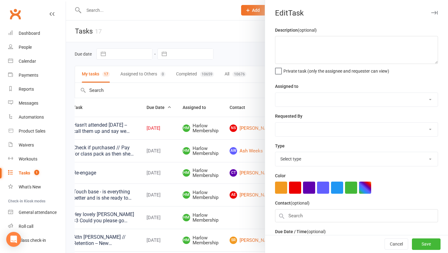
type textarea "Hasn't attended [DATE] -- call them up and say we miss them and get them booked…"
select select "47368"
type input "[DATE]"
type input "9:45am"
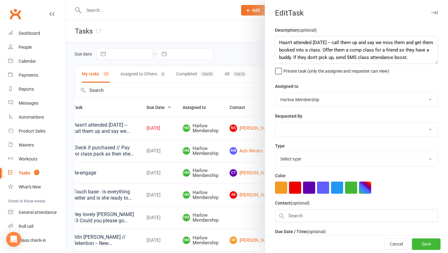
select select "27452"
click at [394, 246] on button "Cancel" at bounding box center [396, 244] width 24 height 11
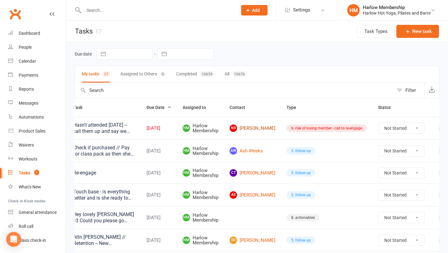
click at [248, 130] on link "NS [PERSON_NAME]" at bounding box center [252, 128] width 46 height 7
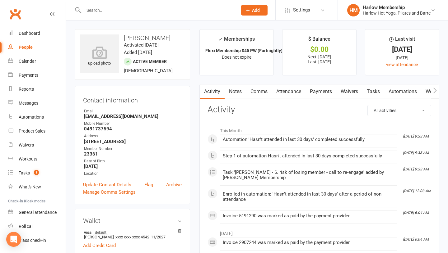
click at [266, 97] on link "Comms" at bounding box center [259, 92] width 26 height 14
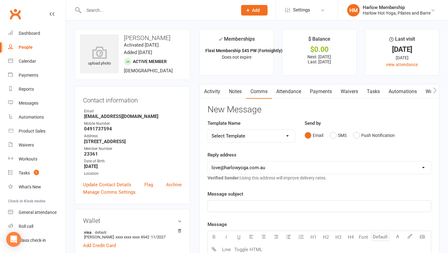
click at [235, 134] on select "Select Template [Email] Birthday Comp Pass [Push Notification] Booking Created …" at bounding box center [251, 136] width 87 height 12
select select "54"
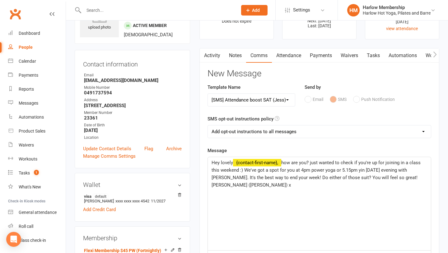
scroll to position [36, 0]
click at [311, 162] on span "how are you? just wanted to check if you're up for joining in a class this week…" at bounding box center [316, 170] width 210 height 21
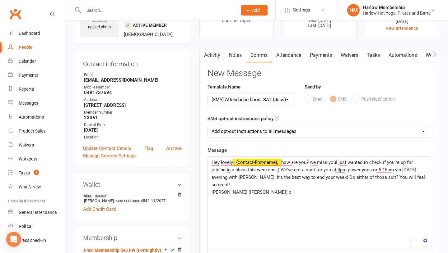
click at [220, 190] on span "[PERSON_NAME] ([PERSON_NAME]) x" at bounding box center [250, 193] width 79 height 6
drag, startPoint x: 221, startPoint y: 185, endPoint x: 207, endPoint y: 184, distance: 14.6
click at [207, 184] on div "Activity Notes Comms Attendance Payments Waivers Tasks Automations Workouts Mob…" at bounding box center [319, 224] width 240 height 353
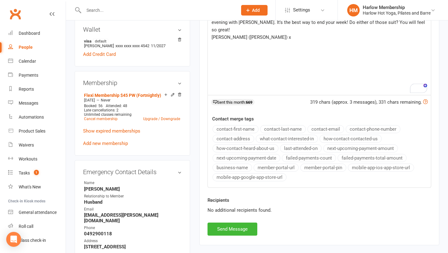
scroll to position [138, 0]
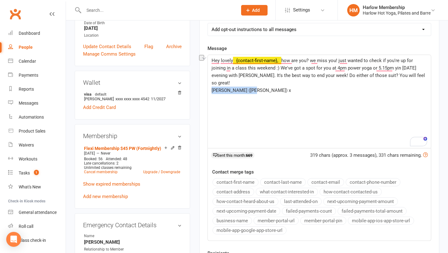
drag, startPoint x: 249, startPoint y: 84, endPoint x: 212, endPoint y: 84, distance: 37.0
click at [212, 88] on span "Krystyna (Harlow) x" at bounding box center [250, 91] width 79 height 6
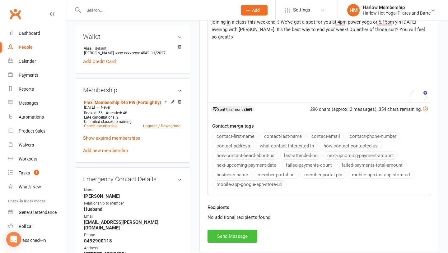
scroll to position [185, 0]
click at [224, 233] on button "Send Message" at bounding box center [232, 235] width 50 height 13
select select
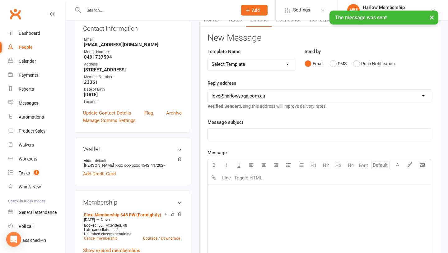
scroll to position [0, 0]
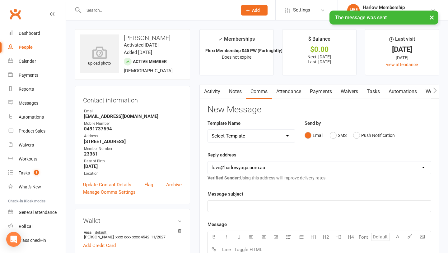
click at [218, 92] on link "Activity" at bounding box center [212, 92] width 25 height 14
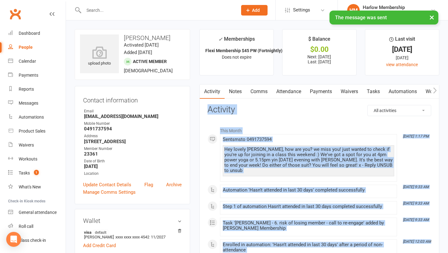
click at [230, 91] on link "Notes" at bounding box center [235, 92] width 21 height 14
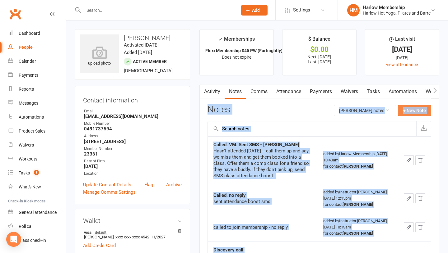
click at [413, 112] on button "+ New Note" at bounding box center [414, 110] width 33 height 11
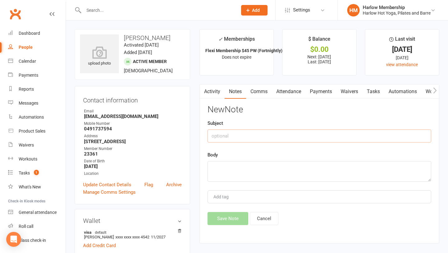
click at [249, 134] on input "text" at bounding box center [319, 136] width 224 height 13
type input "N"
type input "Attendance boost - Krystyna"
click at [222, 174] on textarea at bounding box center [319, 171] width 224 height 21
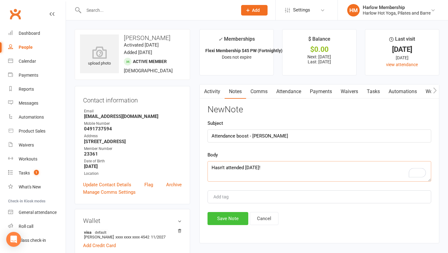
type textarea "Hasn't attended in 3 weeks!"
click at [219, 220] on button "Save Note" at bounding box center [227, 218] width 41 height 13
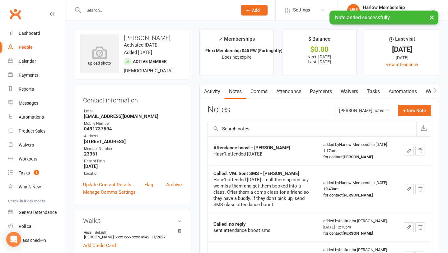
click at [373, 87] on link "Tasks" at bounding box center [373, 92] width 22 height 14
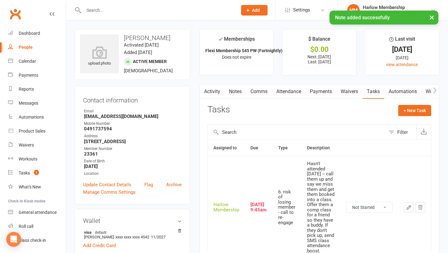
click at [372, 207] on select "Not Started In Progress Waiting Complete" at bounding box center [369, 207] width 46 height 11
select select "unstarted"
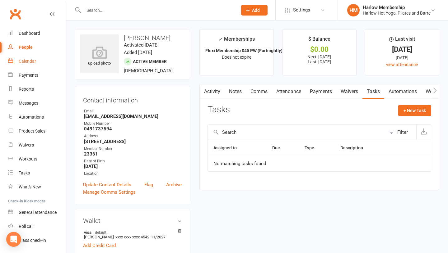
click at [23, 64] on link "Calendar" at bounding box center [37, 61] width 58 height 14
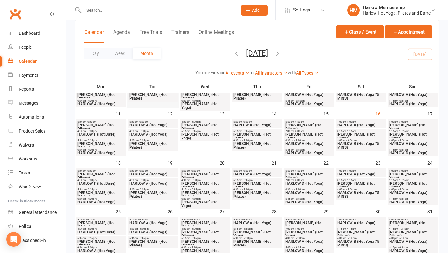
scroll to position [135, 0]
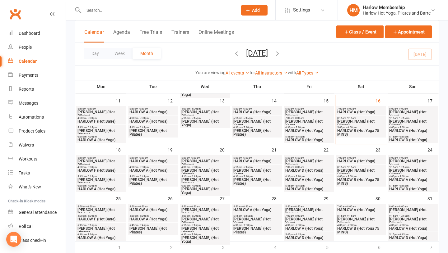
click at [99, 188] on span "HARLOW A (Hot Yoga)" at bounding box center [101, 190] width 48 height 4
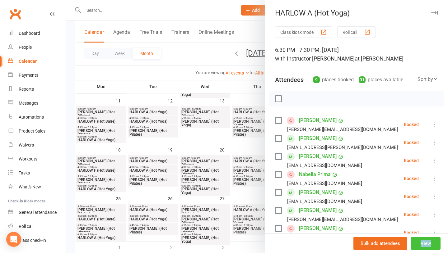
click at [423, 242] on button "View" at bounding box center [426, 243] width 30 height 13
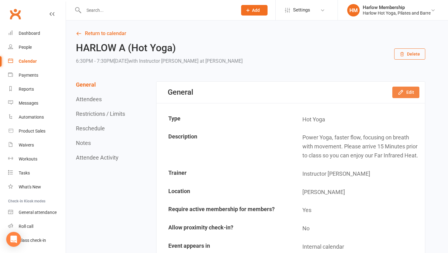
click at [408, 95] on button "Edit" at bounding box center [405, 92] width 27 height 11
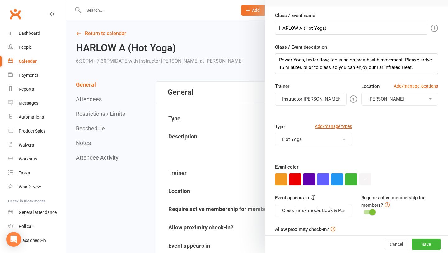
scroll to position [70, 0]
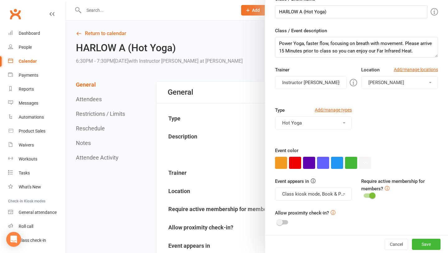
click at [295, 84] on button "Instructor [PERSON_NAME]" at bounding box center [311, 82] width 72 height 13
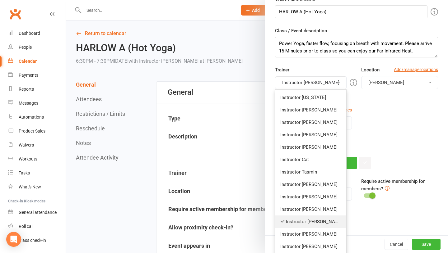
click at [300, 221] on link "Instructor [PERSON_NAME]" at bounding box center [310, 222] width 71 height 12
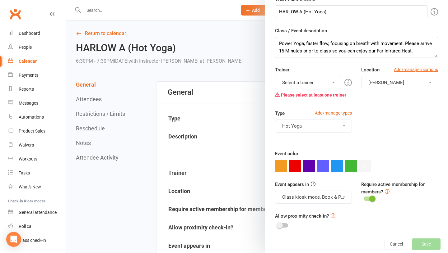
click at [306, 90] on div "Please select at least one trainer" at bounding box center [313, 95] width 77 height 12
click at [296, 85] on button "Select a trainer" at bounding box center [308, 82] width 66 height 13
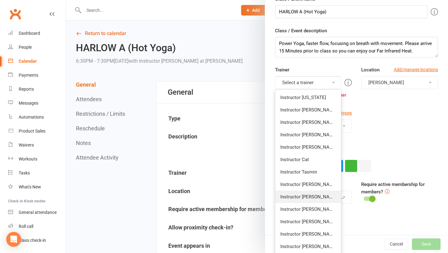
click at [301, 196] on link "Instructor [PERSON_NAME]" at bounding box center [308, 197] width 66 height 12
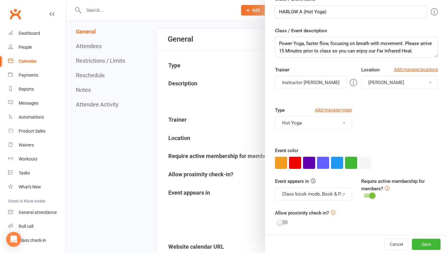
scroll to position [73, 0]
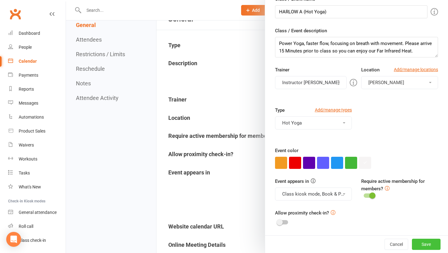
click at [423, 242] on button "Save" at bounding box center [426, 244] width 29 height 11
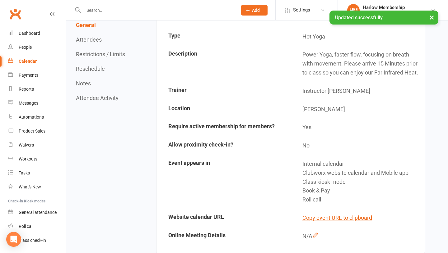
scroll to position [0, 0]
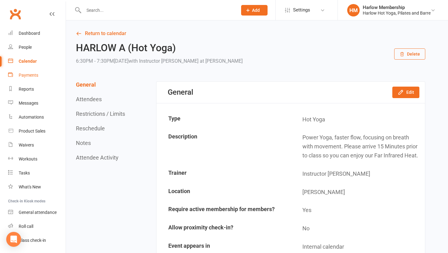
click at [28, 72] on link "Payments" at bounding box center [37, 75] width 58 height 14
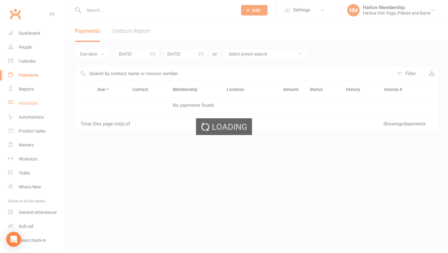
click at [29, 104] on div "Messages" at bounding box center [29, 103] width 20 height 5
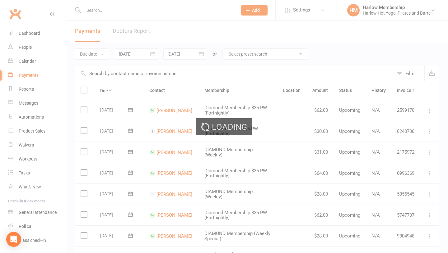
click at [29, 104] on div "Loading" at bounding box center [224, 126] width 448 height 253
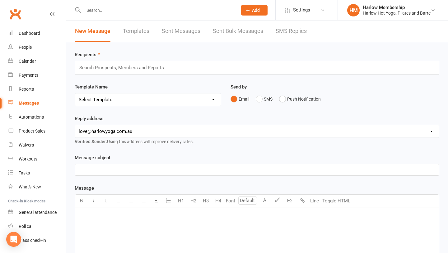
click at [294, 31] on link "SMS Replies" at bounding box center [291, 31] width 31 height 21
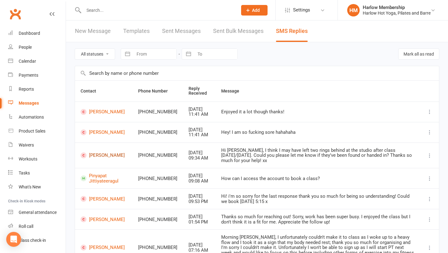
click at [105, 157] on link "[PERSON_NAME]" at bounding box center [104, 156] width 46 height 6
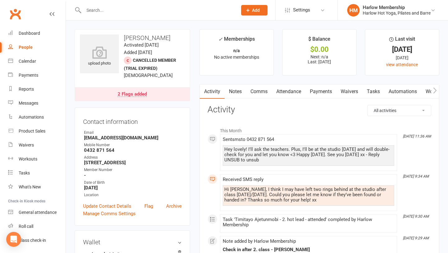
click at [265, 91] on link "Comms" at bounding box center [259, 92] width 26 height 14
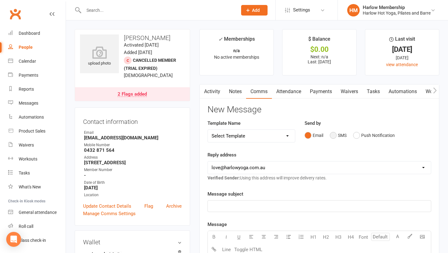
click at [333, 138] on button "SMS" at bounding box center [338, 136] width 17 height 12
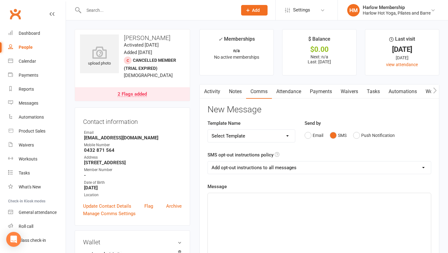
click at [272, 206] on div "﻿" at bounding box center [319, 239] width 223 height 93
click at [336, 199] on span "Hey, lovely, a gold ring has been found? I'll show you tomorrow." at bounding box center [273, 199] width 124 height 6
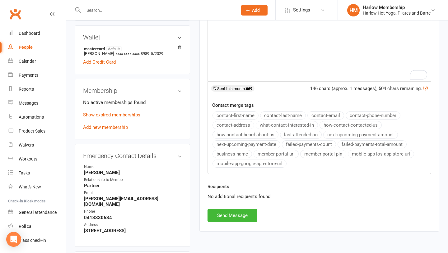
scroll to position [211, 0]
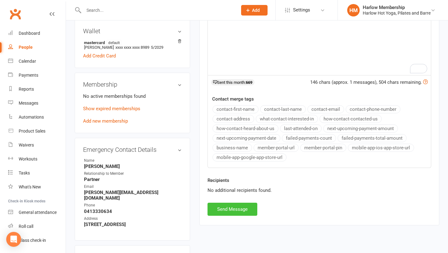
click at [237, 208] on button "Send Message" at bounding box center [232, 209] width 50 height 13
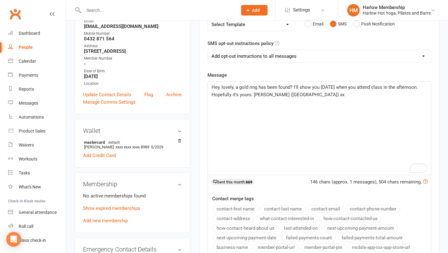
scroll to position [0, 0]
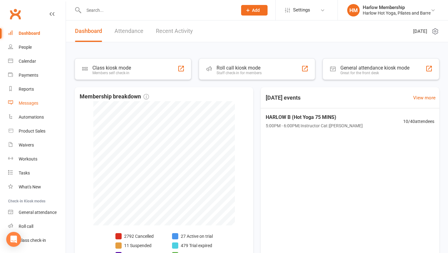
click at [25, 101] on div "Messages" at bounding box center [29, 103] width 20 height 5
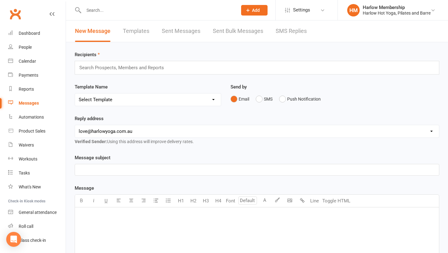
click at [292, 35] on link "SMS Replies" at bounding box center [291, 31] width 31 height 21
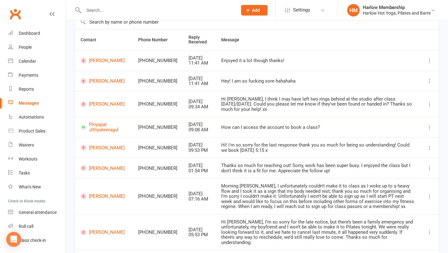
scroll to position [51, 0]
click at [86, 126] on span at bounding box center [84, 128] width 6 height 6
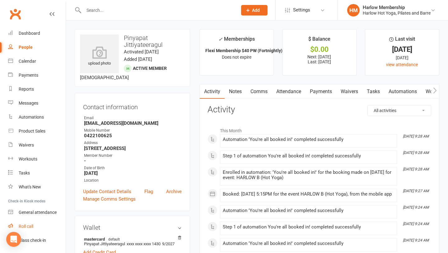
click at [32, 228] on div "Roll call" at bounding box center [26, 226] width 15 height 5
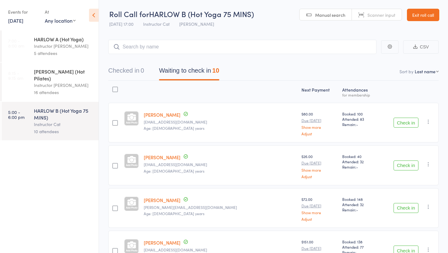
click at [18, 21] on link "[DATE]" at bounding box center [15, 20] width 15 height 7
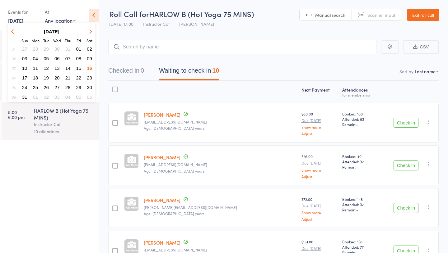
click at [23, 76] on span "17" at bounding box center [24, 77] width 5 height 5
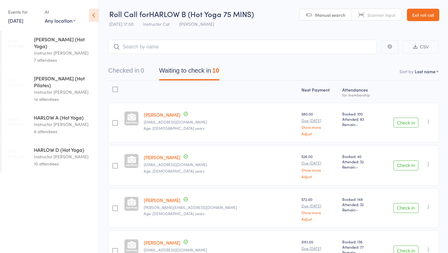
click at [20, 20] on link "[DATE]" at bounding box center [15, 20] width 15 height 7
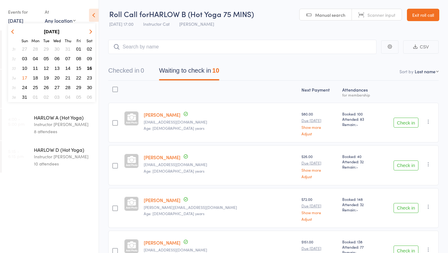
click at [35, 77] on span "18" at bounding box center [35, 77] width 5 height 5
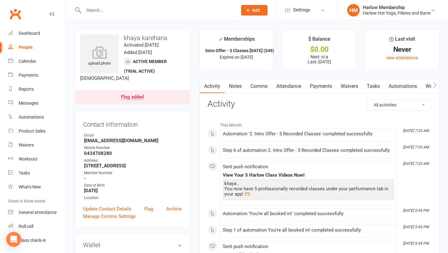
click at [281, 88] on link "Attendance" at bounding box center [289, 86] width 34 height 14
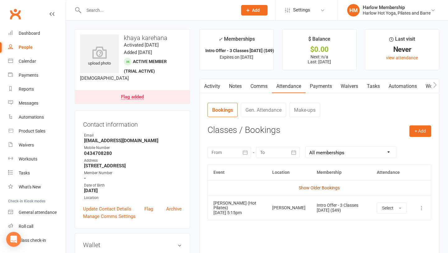
click at [316, 188] on link "Show Older Bookings" at bounding box center [319, 188] width 41 height 5
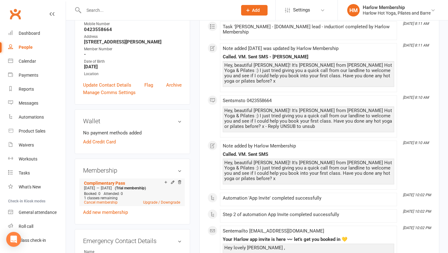
scroll to position [107, 0]
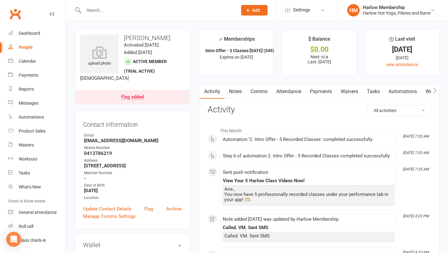
click at [263, 95] on link "Comms" at bounding box center [259, 92] width 26 height 14
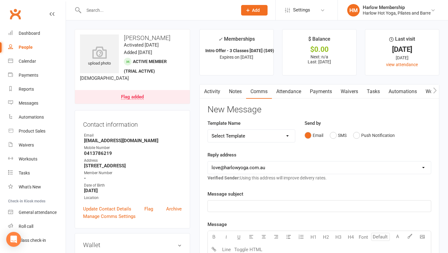
click at [243, 137] on select "Select Template [Email] Birthday Comp Pass [Push Notification] Booking Created …" at bounding box center [251, 136] width 87 height 12
select select "54"
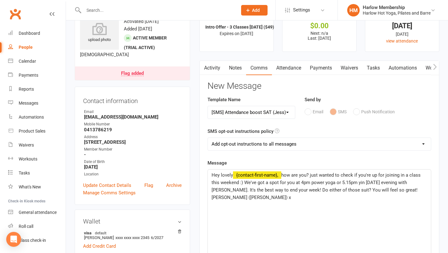
scroll to position [23, 0]
click at [301, 184] on span "how are you? just wanted to check if you're up for joining in a class this week…" at bounding box center [316, 183] width 210 height 21
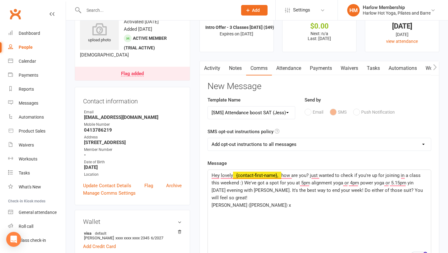
click at [295, 184] on span "how are you? just wanted to check if you're up for joining in a class this week…" at bounding box center [317, 187] width 212 height 28
click at [326, 183] on span "how are you? just wanted to check if you're up for joining in a class this week…" at bounding box center [317, 187] width 212 height 28
click at [379, 184] on span "how are you? just wanted to check if you're up for joining in a class this week…" at bounding box center [316, 187] width 211 height 28
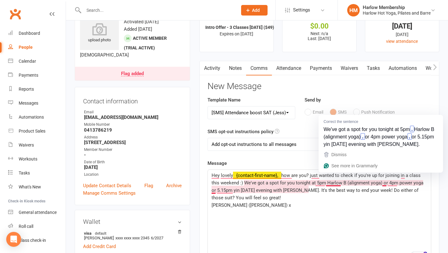
drag, startPoint x: 325, startPoint y: 184, endPoint x: 349, endPoint y: 184, distance: 23.3
click at [349, 184] on span "how are you? just wanted to check if you're up for joining in a class this week…" at bounding box center [317, 187] width 213 height 28
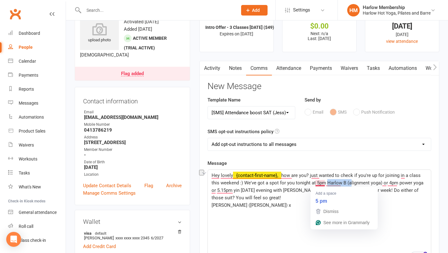
drag, startPoint x: 347, startPoint y: 184, endPoint x: 326, endPoint y: 183, distance: 21.5
click at [326, 183] on span "how are you? just wanted to check if you're up for joining in a class this week…" at bounding box center [317, 187] width 213 height 28
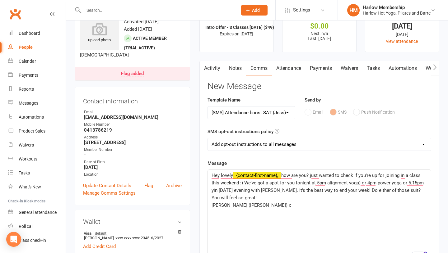
click at [359, 182] on span "how are you? just wanted to check if you're up for joining in a class this week…" at bounding box center [317, 187] width 213 height 28
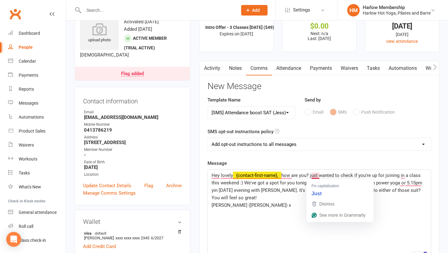
click at [311, 175] on span "how are you? just wanted to check if you're up for joining in a class this week…" at bounding box center [317, 187] width 212 height 28
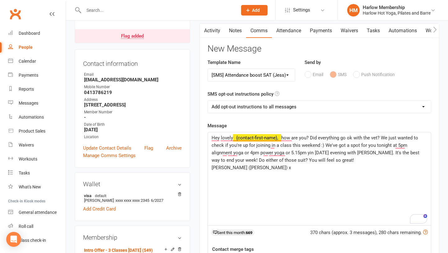
scroll to position [63, 0]
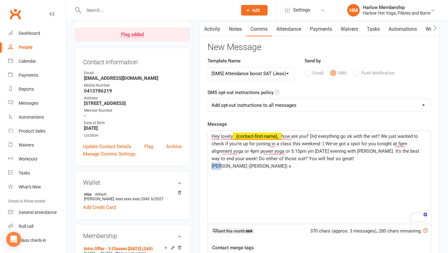
drag, startPoint x: 221, startPoint y: 164, endPoint x: 211, endPoint y: 164, distance: 10.3
click at [211, 164] on div "Hey lovely ﻿ {contact-first-name}, how are you? Did everything go ok with the v…" at bounding box center [319, 177] width 223 height 93
click at [220, 152] on span "how are you? Did everything go ok with the vet? We just wanted to check if you'…" at bounding box center [315, 148] width 209 height 28
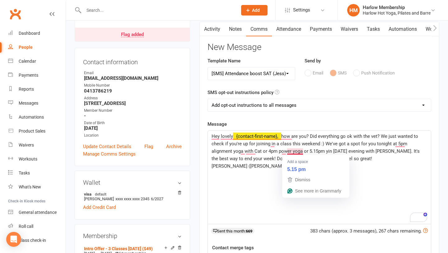
click at [286, 151] on span "how are you? Did everything go ok with the vet? We just wanted to check if you'…" at bounding box center [315, 148] width 209 height 28
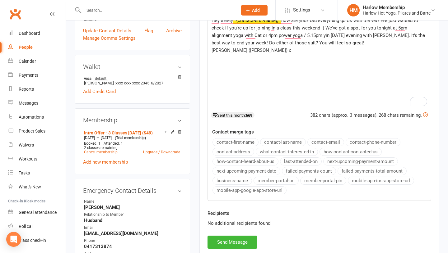
scroll to position [185, 0]
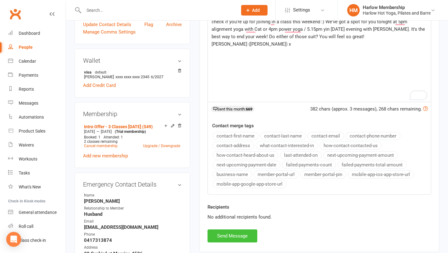
click at [229, 238] on button "Send Message" at bounding box center [232, 236] width 50 height 13
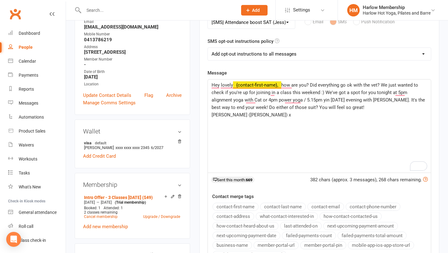
scroll to position [9, 0]
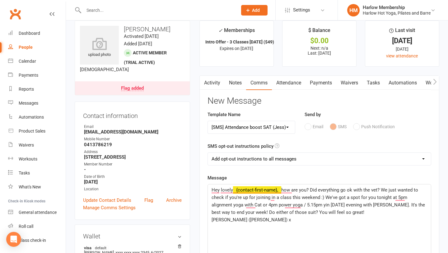
select select
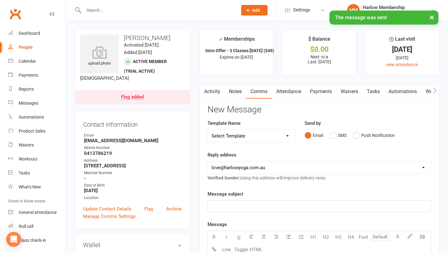
click at [375, 92] on link "Tasks" at bounding box center [373, 92] width 22 height 14
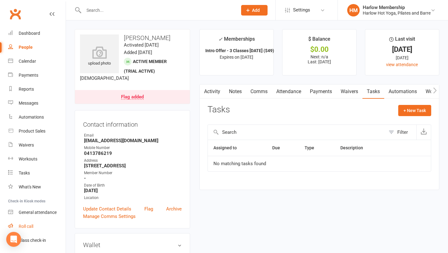
click at [26, 228] on div "Roll call" at bounding box center [26, 226] width 15 height 5
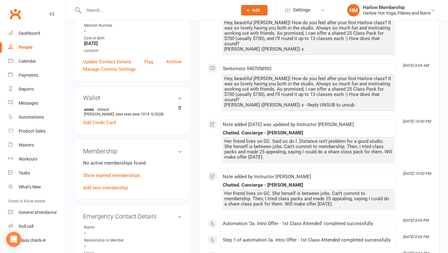
scroll to position [149, 0]
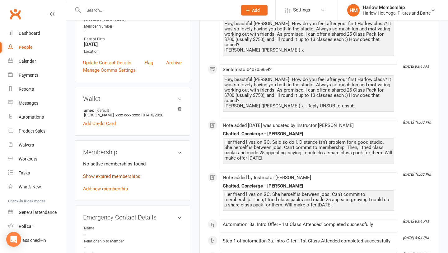
click at [106, 174] on link "Show expired memberships" at bounding box center [111, 177] width 57 height 6
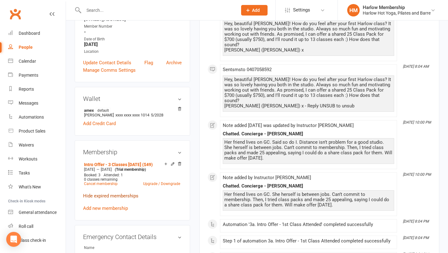
scroll to position [288, 0]
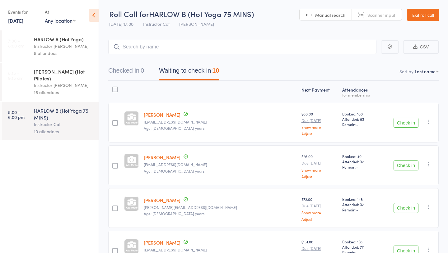
click at [19, 17] on link "[DATE]" at bounding box center [15, 20] width 15 height 7
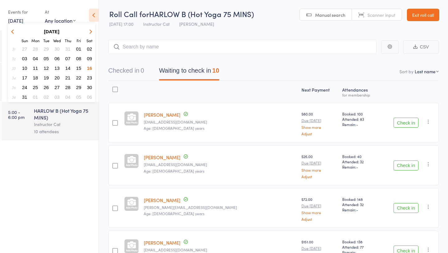
click at [67, 69] on span "14" at bounding box center [67, 68] width 5 height 5
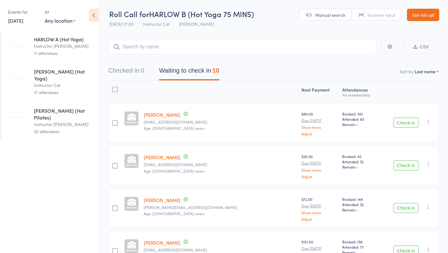
click at [63, 128] on div "20 attendees" at bounding box center [63, 131] width 59 height 7
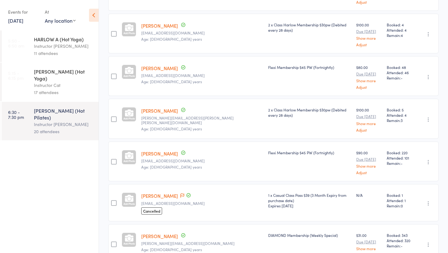
scroll to position [238, 0]
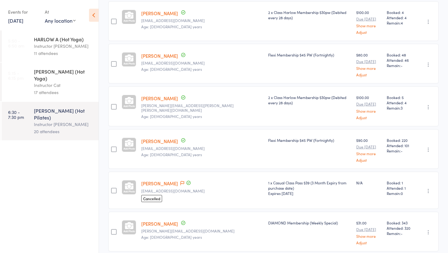
click at [156, 180] on link "[PERSON_NAME]" at bounding box center [159, 183] width 37 height 7
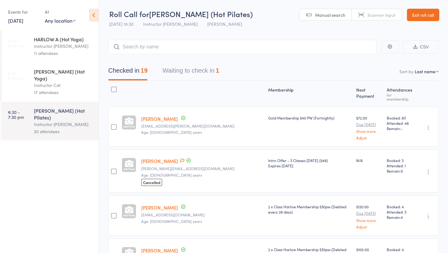
click at [430, 11] on link "Exit roll call" at bounding box center [423, 15] width 32 height 12
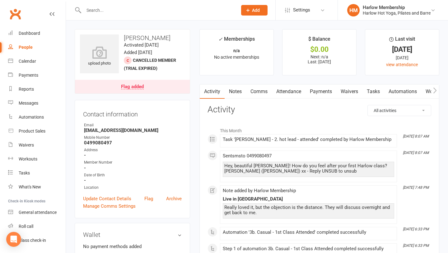
click at [260, 92] on link "Comms" at bounding box center [259, 92] width 26 height 14
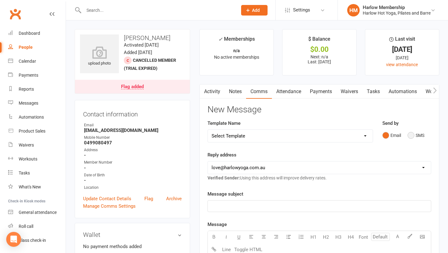
click at [418, 132] on button "SMS" at bounding box center [415, 136] width 17 height 12
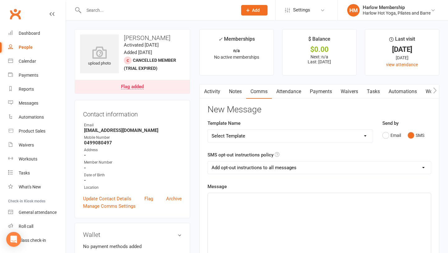
drag, startPoint x: 280, startPoint y: 230, endPoint x: 236, endPoint y: 222, distance: 44.9
click at [236, 222] on div "﻿" at bounding box center [319, 239] width 223 height 93
click at [242, 215] on div "﻿" at bounding box center [319, 239] width 223 height 93
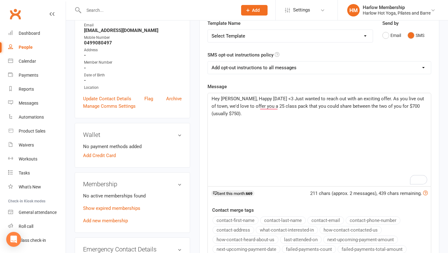
scroll to position [101, 0]
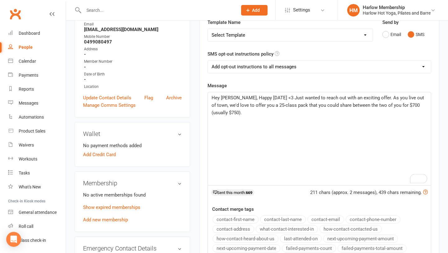
click at [240, 114] on p "Hey Alisha, Happy Saturday <3 Just wanted to reach out with an exciting offer. …" at bounding box center [318, 105] width 215 height 22
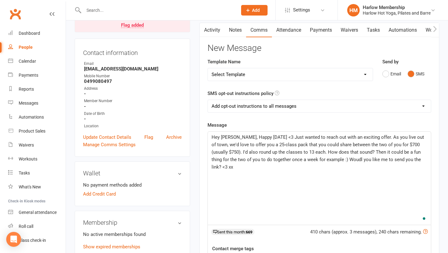
scroll to position [77, 0]
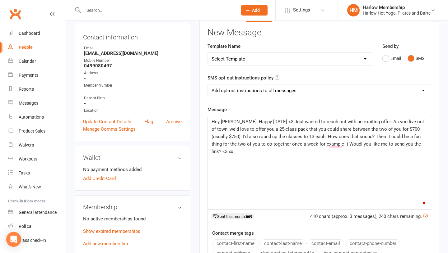
click at [257, 134] on span "Hey Alisha, Happy Saturday <3 Just wanted to reach out with an exciting offer. …" at bounding box center [318, 136] width 214 height 35
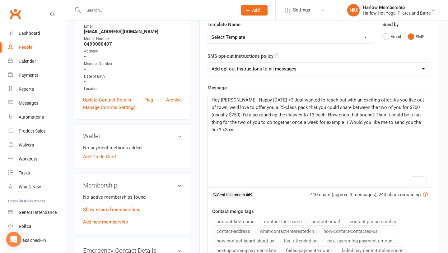
scroll to position [100, 0]
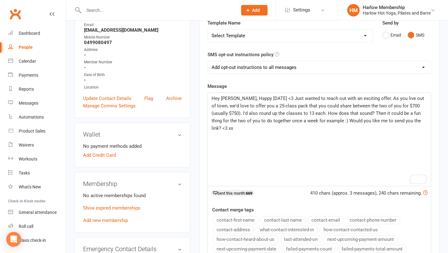
click at [258, 118] on span "Hey Alisha, Happy Saturday <3 Just wanted to reach out with an exciting offer. …" at bounding box center [318, 113] width 214 height 35
click at [256, 109] on p "Hey Alisha, Happy Saturday <3 Just wanted to reach out with an exciting offer. …" at bounding box center [318, 113] width 215 height 37
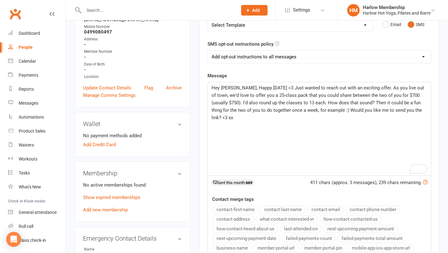
scroll to position [120, 0]
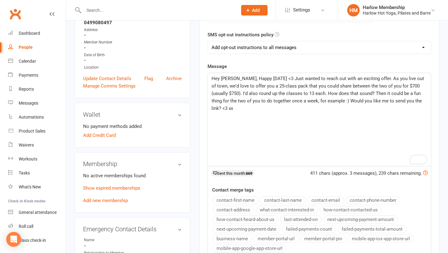
click at [370, 78] on span "Hey Alisha, Happy Saturday <3 Just wanted to reach out with an exciting offer. …" at bounding box center [318, 93] width 214 height 35
click at [409, 85] on span "Hey Alisha, Happy Saturday <3 Just wanted to reach out with an exciting offer a…" at bounding box center [319, 93] width 216 height 35
click at [366, 97] on p "Hey Alisha, Happy Saturday <3 Just wanted to reach out with an exciting offer a…" at bounding box center [318, 93] width 215 height 37
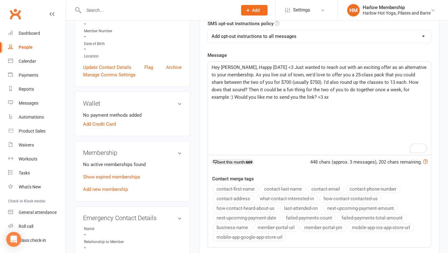
scroll to position [134, 0]
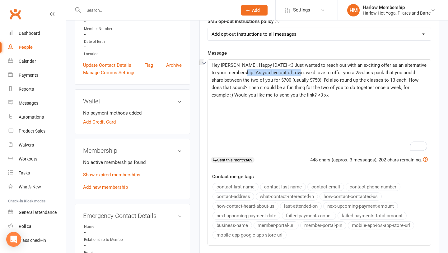
drag, startPoint x: 285, startPoint y: 72, endPoint x: 240, endPoint y: 72, distance: 45.1
click at [240, 72] on span "Hey Alisha, Happy Saturday <3 Just wanted to reach out with an exciting offer a…" at bounding box center [319, 80] width 216 height 35
click at [233, 86] on span "Hey Alisha, Happy Saturday <3 Just wanted to reach out with an exciting offer a…" at bounding box center [319, 80] width 216 height 35
click at [240, 73] on span "Hey Alisha, Happy Saturday <3 Just wanted to reach out with an exciting offer a…" at bounding box center [319, 80] width 216 height 35
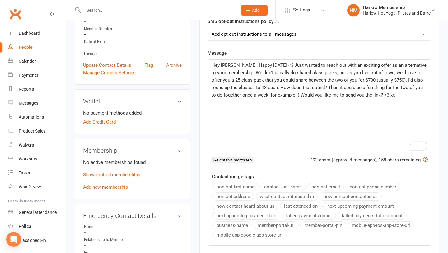
click at [427, 73] on span "Hey Alisha, Happy Saturday <3 Just wanted to reach out with an exciting offer a…" at bounding box center [319, 80] width 216 height 35
click at [248, 81] on span "Hey Alisha, Happy Saturday <3 Just wanted to reach out with an exciting offer a…" at bounding box center [319, 80] width 217 height 35
click at [266, 80] on span "Hey Alisha, Happy Saturday <3 Just wanted to reach out with an exciting offer a…" at bounding box center [319, 80] width 216 height 35
click at [261, 93] on span "Hey Alisha, Happy Saturday <3 Just wanted to reach out with an exciting offer a…" at bounding box center [319, 80] width 216 height 35
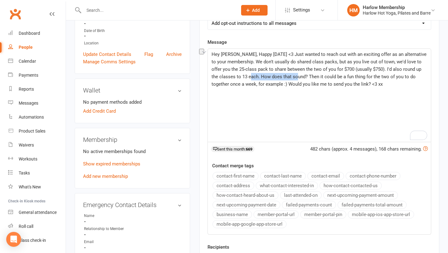
drag, startPoint x: 284, startPoint y: 77, endPoint x: 237, endPoint y: 76, distance: 46.7
click at [237, 76] on span "Hey Alisha, Happy Saturday <3 Just wanted to reach out with an exciting offer a…" at bounding box center [319, 69] width 216 height 35
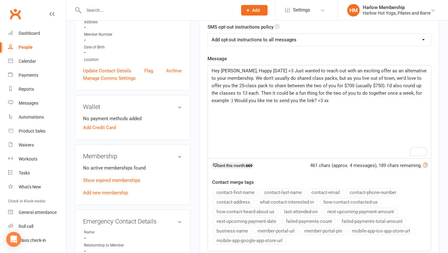
click at [232, 39] on select "Add opt-out instructions to all messages Add opt-out instructions for messages …" at bounding box center [319, 40] width 223 height 12
select select "2"
click at [236, 81] on p "Hey Alisha, Happy Saturday <3 Just wanted to reach out with an exciting offer a…" at bounding box center [318, 85] width 215 height 37
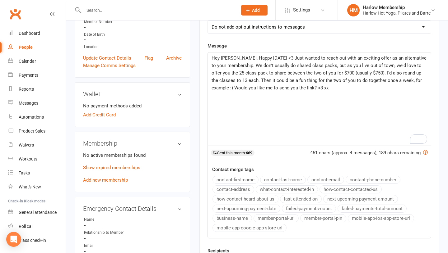
scroll to position [143, 0]
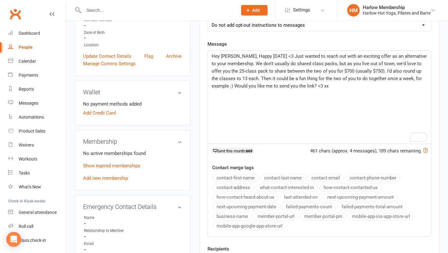
click at [236, 81] on p "Hey Alisha, Happy Saturday <3 Just wanted to reach out with an exciting offer a…" at bounding box center [318, 71] width 215 height 37
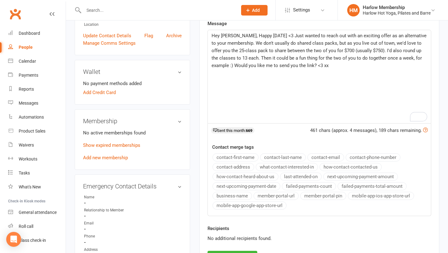
scroll to position [157, 0]
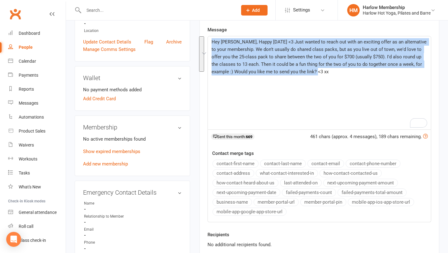
drag, startPoint x: 312, startPoint y: 79, endPoint x: 212, endPoint y: 42, distance: 106.6
click at [212, 42] on div "Hey Alisha, Happy Saturday <3 Just wanted to reach out with an exciting offer a…" at bounding box center [319, 82] width 223 height 93
copy span "Hey Alisha, Happy Saturday <3 Just wanted to reach out with an exciting offer a…"
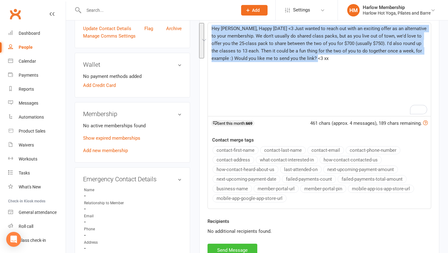
click at [230, 250] on button "Send Message" at bounding box center [232, 250] width 50 height 13
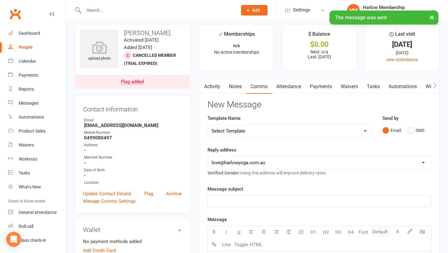
scroll to position [3, 0]
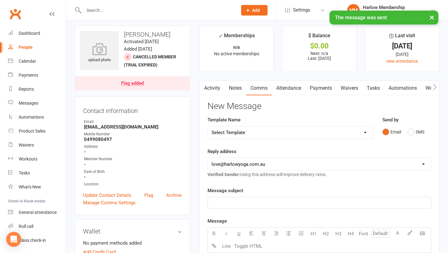
click at [234, 90] on link "Notes" at bounding box center [235, 88] width 21 height 14
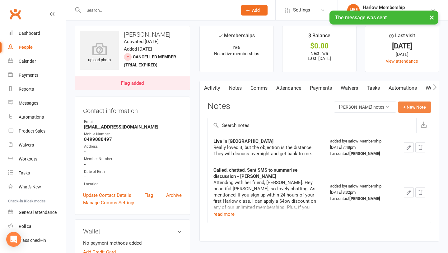
click at [409, 107] on button "+ New Note" at bounding box center [414, 107] width 33 height 11
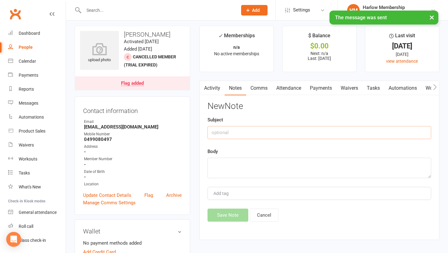
click at [238, 131] on input "text" at bounding box center [319, 132] width 224 height 13
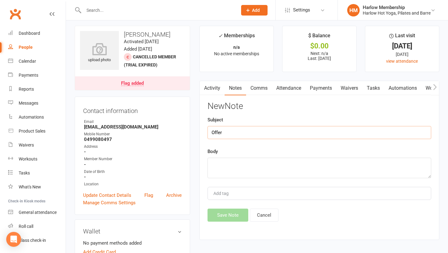
type input "Offer"
click at [217, 162] on textarea at bounding box center [319, 168] width 224 height 21
paste textarea "Hey Alisha, Happy Saturday <3 Just wanted to reach out with an exciting offer a…"
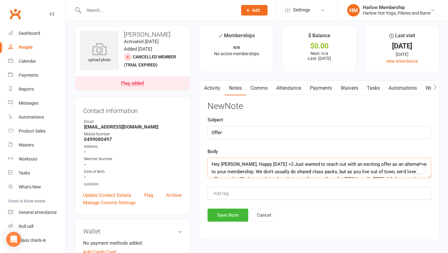
scroll to position [19, 0]
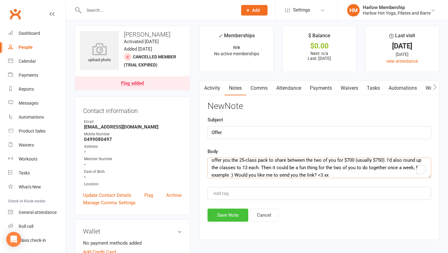
type textarea "Hey Alisha, Happy Saturday <3 Just wanted to reach out with an exciting offer a…"
click at [220, 221] on button "Save Note" at bounding box center [227, 215] width 41 height 13
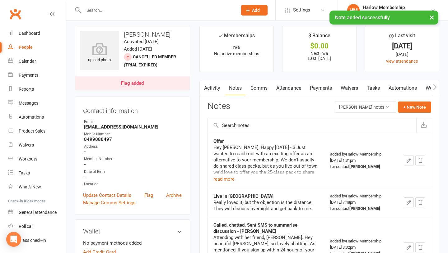
click at [372, 88] on link "Tasks" at bounding box center [373, 88] width 22 height 14
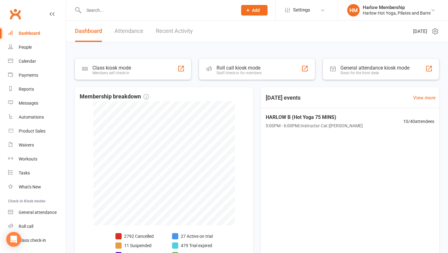
click at [93, 12] on input "text" at bounding box center [157, 10] width 151 height 9
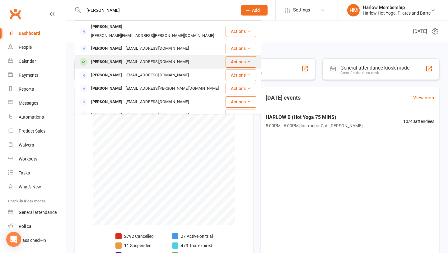
type input "[PERSON_NAME]"
click at [96, 56] on div "[PERSON_NAME] [EMAIL_ADDRESS][DOMAIN_NAME]" at bounding box center [150, 62] width 150 height 13
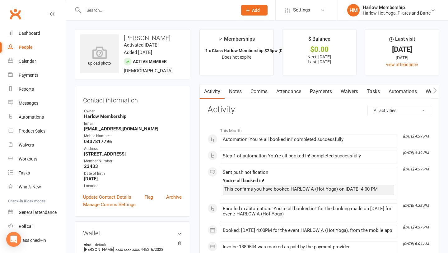
click at [323, 94] on link "Payments" at bounding box center [320, 92] width 31 height 14
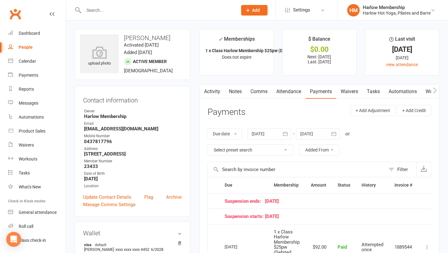
scroll to position [67, 0]
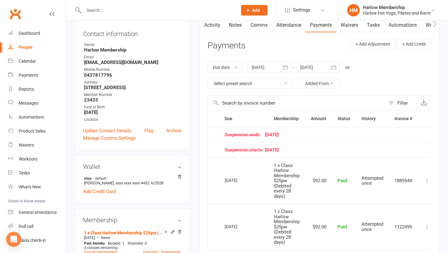
click at [315, 68] on div at bounding box center [318, 67] width 44 height 11
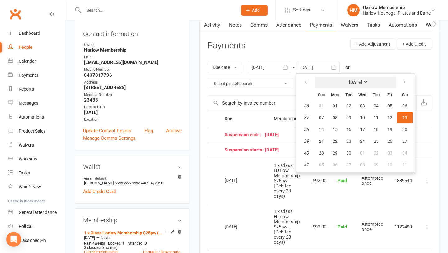
click at [364, 79] on button "[DATE]" at bounding box center [355, 82] width 81 height 11
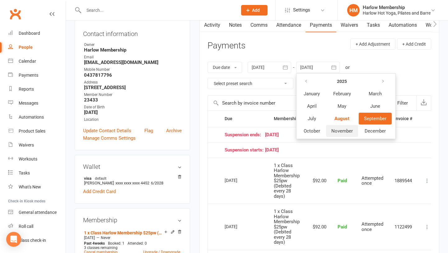
click at [337, 127] on button "November" at bounding box center [342, 131] width 32 height 12
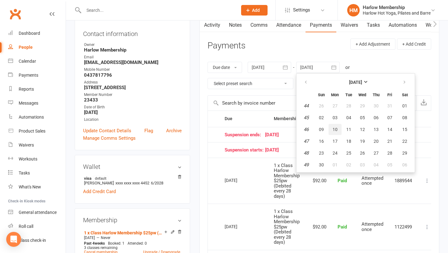
click at [336, 128] on span "10" at bounding box center [334, 129] width 5 height 5
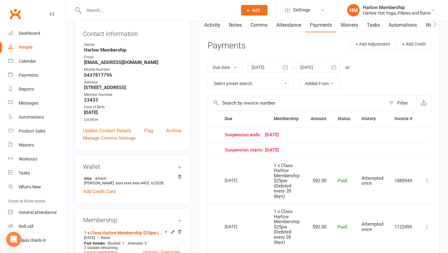
click at [321, 73] on div at bounding box center [318, 67] width 44 height 11
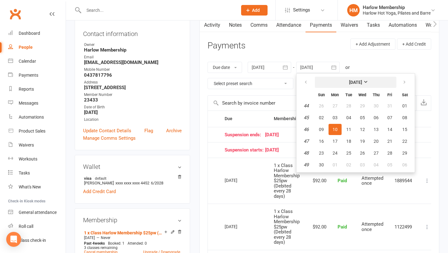
click at [360, 82] on strong "[DATE]" at bounding box center [355, 82] width 13 height 5
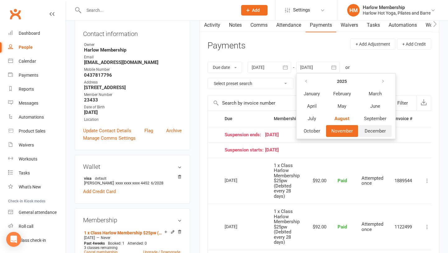
click at [385, 135] on button "December" at bounding box center [375, 131] width 33 height 12
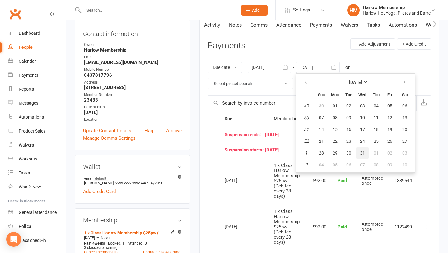
click at [360, 152] on button "31" at bounding box center [362, 153] width 13 height 11
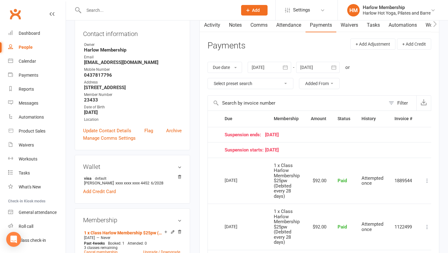
click at [318, 68] on div at bounding box center [318, 67] width 44 height 11
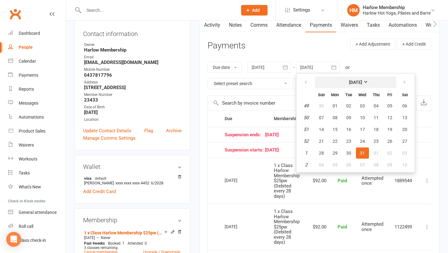
click at [359, 81] on strong "[DATE]" at bounding box center [355, 82] width 13 height 5
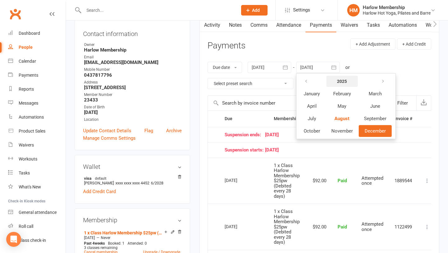
click at [351, 84] on button "2025" at bounding box center [341, 81] width 31 height 11
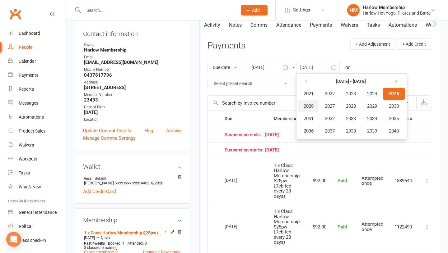
click at [312, 105] on span "2026" at bounding box center [308, 107] width 10 height 6
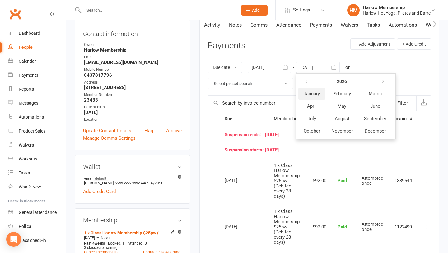
click at [318, 95] on span "January" at bounding box center [311, 94] width 16 height 6
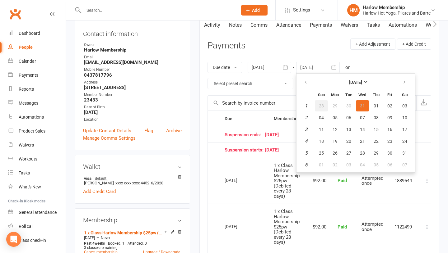
click at [328, 109] on button "28" at bounding box center [321, 105] width 13 height 11
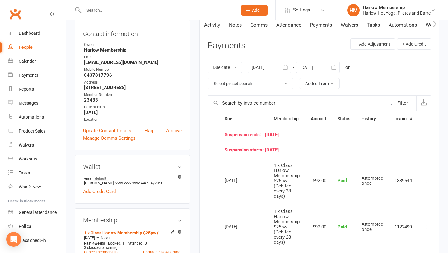
click at [319, 70] on div at bounding box center [318, 67] width 44 height 11
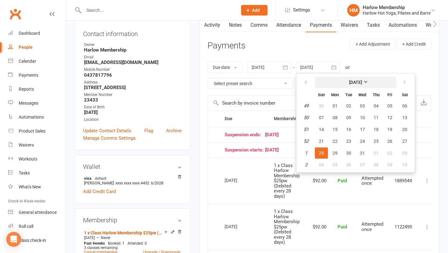
click at [358, 80] on strong "[DATE]" at bounding box center [355, 82] width 13 height 5
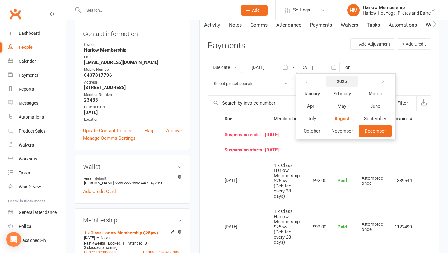
click at [341, 82] on strong "2025" at bounding box center [342, 81] width 10 height 5
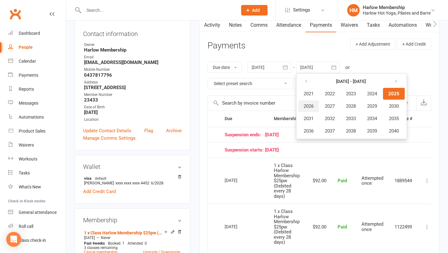
click at [309, 107] on span "2026" at bounding box center [308, 107] width 10 height 6
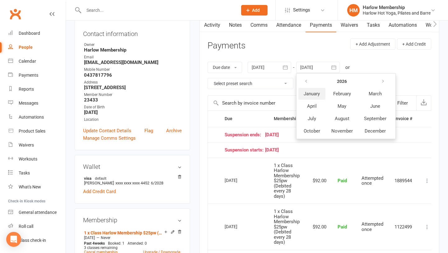
click at [317, 96] on span "January" at bounding box center [311, 94] width 16 height 6
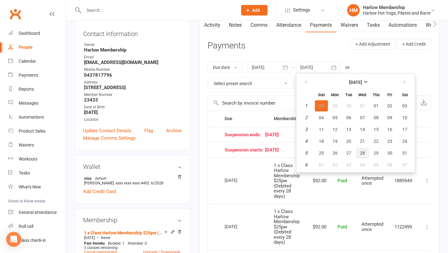
click at [365, 155] on span "28" at bounding box center [362, 153] width 5 height 5
type input "[DATE]"
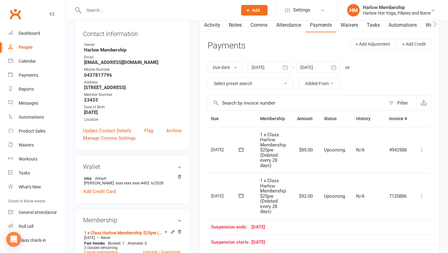
scroll to position [0, 23]
click at [423, 151] on icon at bounding box center [421, 150] width 6 height 6
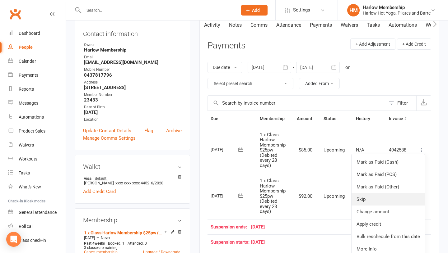
click at [379, 202] on link "Skip" at bounding box center [387, 199] width 73 height 12
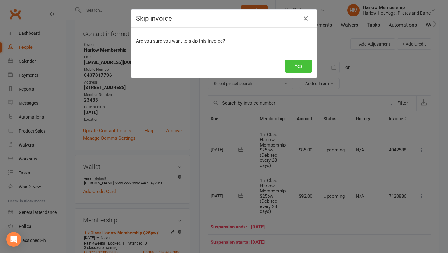
click at [299, 69] on button "Yes" at bounding box center [298, 66] width 27 height 13
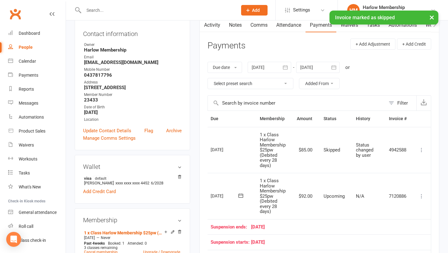
click at [231, 28] on link "Notes" at bounding box center [235, 25] width 21 height 14
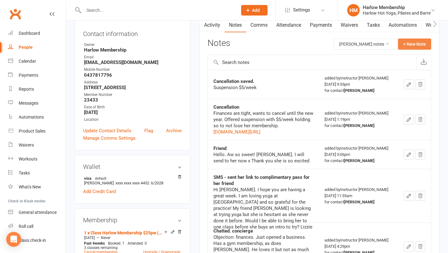
click at [404, 44] on button "+ New Note" at bounding box center [414, 44] width 33 height 11
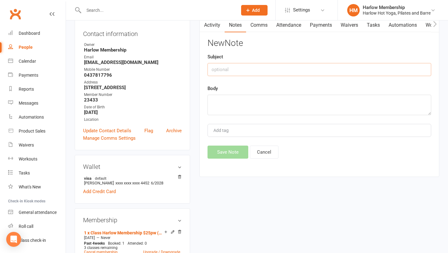
click at [253, 72] on input "text" at bounding box center [319, 69] width 224 height 13
type input "Wanted to cancel again"
click at [240, 113] on textarea at bounding box center [319, 105] width 224 height 21
type textarea "A"
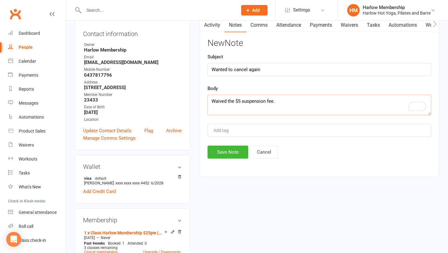
type textarea "Waived the $5 suspension fee."
click at [269, 69] on input "Wanted to cancel again" at bounding box center [319, 69] width 224 height 13
type input "Wanted to cancel again - [PERSON_NAME]"
click at [235, 152] on button "Save Note" at bounding box center [227, 152] width 41 height 13
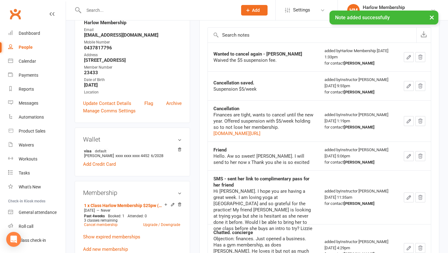
scroll to position [94, 0]
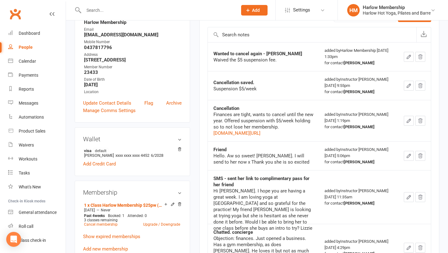
click at [414, 62] on button "button" at bounding box center [409, 57] width 10 height 10
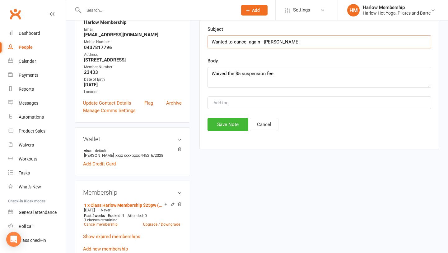
click at [261, 44] on input "Wanted to cancel again - [PERSON_NAME]" at bounding box center [319, 41] width 224 height 13
type input "Wanted to cancel again. - [PERSON_NAME]"
click at [281, 71] on textarea "Waived the $5 suspension fee." at bounding box center [319, 77] width 224 height 21
type textarea "Waived the $5 suspension fee. To touch base in December before her next payment…"
click at [232, 125] on button "Save Note" at bounding box center [227, 124] width 41 height 13
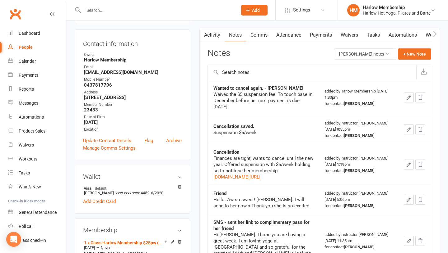
scroll to position [0, 0]
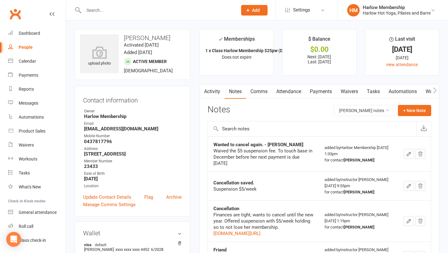
click at [374, 92] on link "Tasks" at bounding box center [373, 92] width 22 height 14
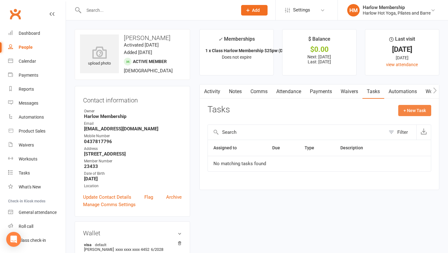
click at [416, 112] on button "+ New Task" at bounding box center [414, 110] width 33 height 11
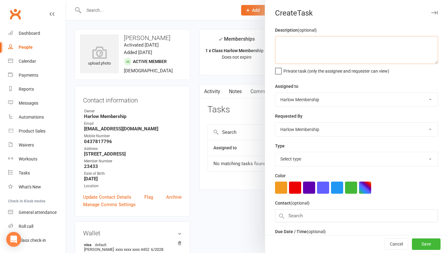
click at [292, 48] on textarea at bounding box center [356, 50] width 163 height 28
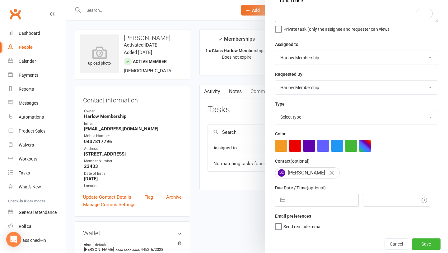
type textarea "Touch base"
click at [297, 115] on select "Select type [DOMAIN_NAME] lead - induction 1. won membership 2. hot lead - atte…" at bounding box center [356, 117] width 162 height 14
click at [308, 117] on select "1.new lead - induction 1. won membership 2. hot lead - attended 3. hot lead - h…" at bounding box center [356, 117] width 162 height 14
select select "30986"
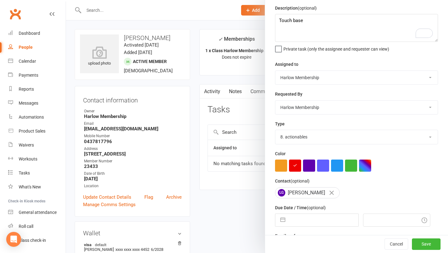
scroll to position [17, 0]
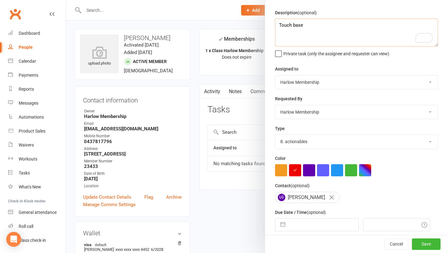
click at [315, 30] on textarea "Touch base" at bounding box center [356, 33] width 163 height 28
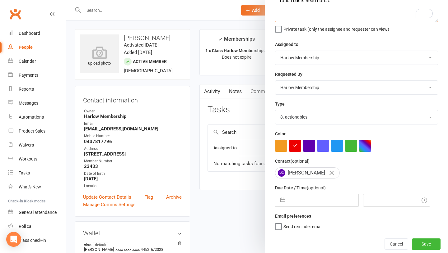
type textarea "Touch base. Read notes."
click at [292, 197] on input "text" at bounding box center [323, 200] width 70 height 12
select select "6"
select select "2025"
select select "7"
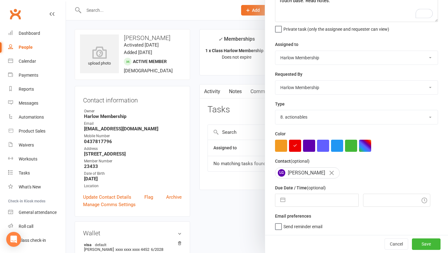
select select "2025"
select select "8"
select select "2025"
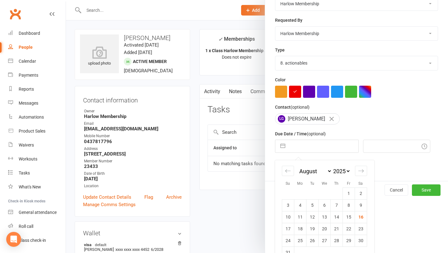
scroll to position [109, 0]
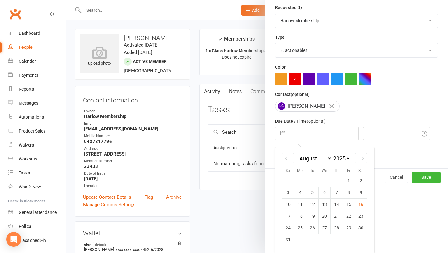
click at [317, 161] on select "January February March April May June July August September October November De…" at bounding box center [315, 158] width 34 height 7
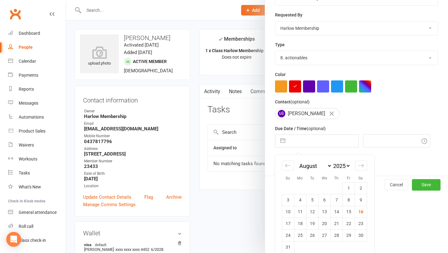
select select "10"
select select "2025"
select select "11"
select select "2025"
select select "2026"
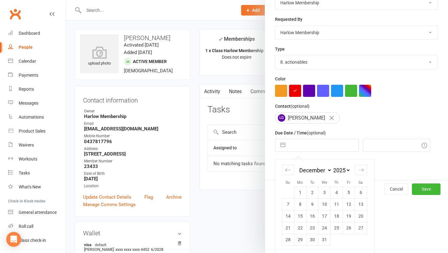
scroll to position [97, 0]
click at [310, 228] on td "23" at bounding box center [312, 228] width 12 height 12
type input "23 Dec 2025"
type input "1:45pm"
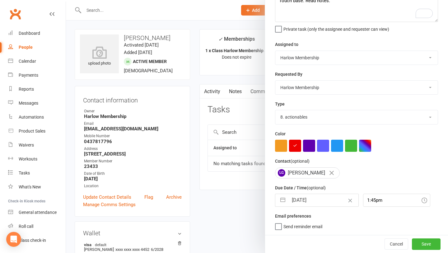
scroll to position [42, 0]
select select "10"
select select "2025"
select select "11"
select select "2025"
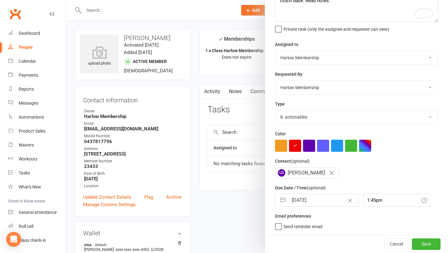
select select "2026"
click at [305, 202] on input "23 Dec 2025" at bounding box center [323, 200] width 70 height 12
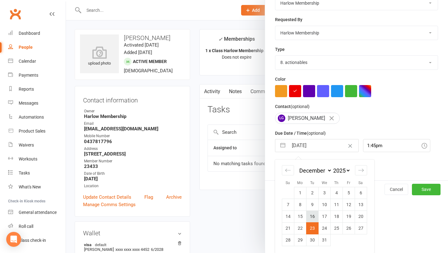
click at [313, 214] on td "16" at bounding box center [312, 217] width 12 height 12
type input "16 Dec 2025"
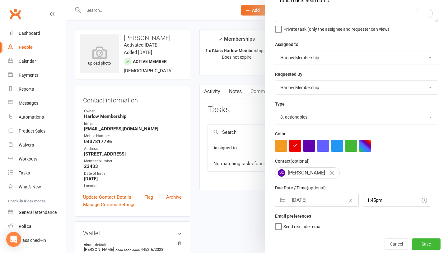
scroll to position [42, 0]
click at [424, 248] on button "Save" at bounding box center [426, 244] width 29 height 11
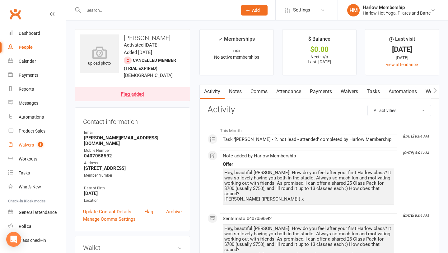
click at [37, 147] on count-badge "1" at bounding box center [39, 145] width 8 height 5
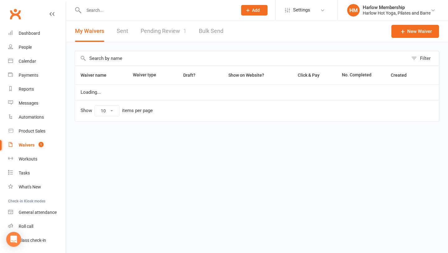
select select "100"
click at [171, 33] on link "Pending Review 1" at bounding box center [164, 31] width 46 height 21
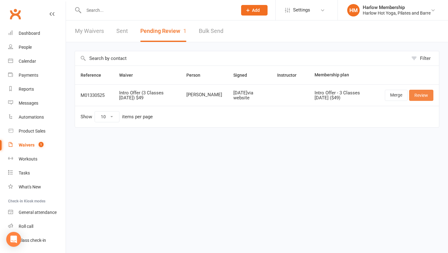
click at [416, 98] on link "Review" at bounding box center [421, 95] width 24 height 11
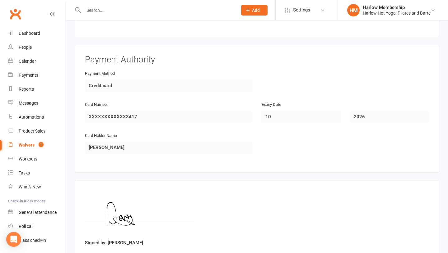
scroll to position [553, 0]
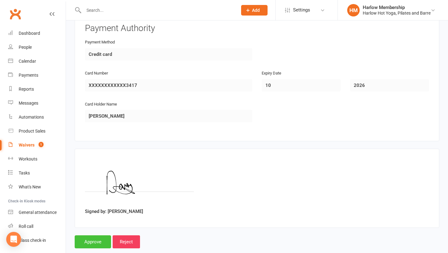
click at [85, 239] on input "Approve" at bounding box center [93, 242] width 36 height 13
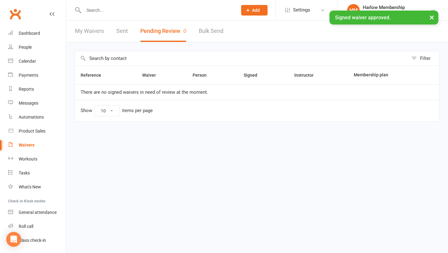
click at [118, 31] on link "Sent" at bounding box center [122, 31] width 12 height 21
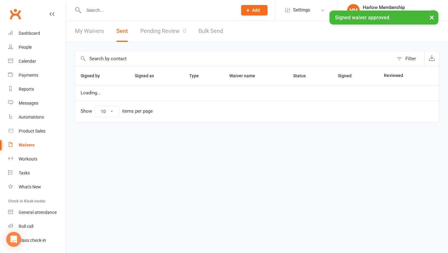
select select "100"
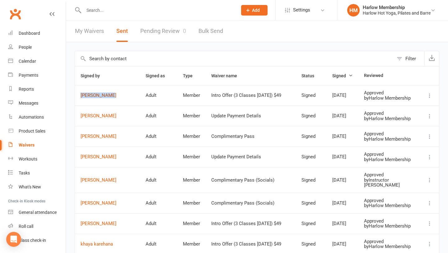
drag, startPoint x: 76, startPoint y: 96, endPoint x: 114, endPoint y: 98, distance: 38.3
click at [114, 98] on td "[PERSON_NAME]" at bounding box center [107, 95] width 65 height 21
copy link "[PERSON_NAME]"
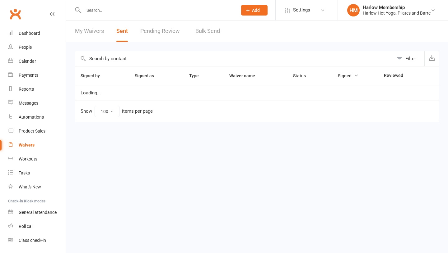
select select "100"
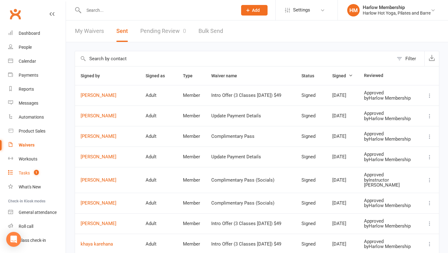
click at [34, 174] on count-badge "1" at bounding box center [35, 173] width 8 height 5
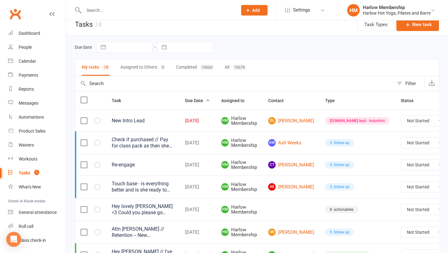
scroll to position [8, 0]
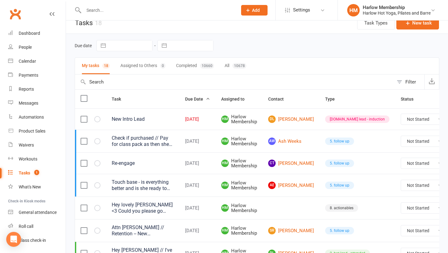
click at [399, 147] on link "Edit" at bounding box center [407, 144] width 62 height 12
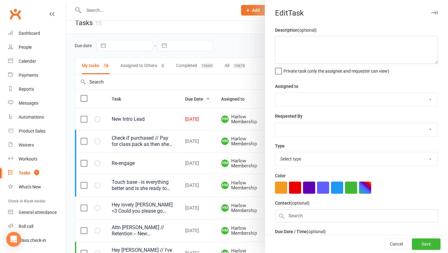
type textarea "New Intro Lead"
select select "47368"
type input "16 Aug 2025"
type input "1:45pm"
select select "28230"
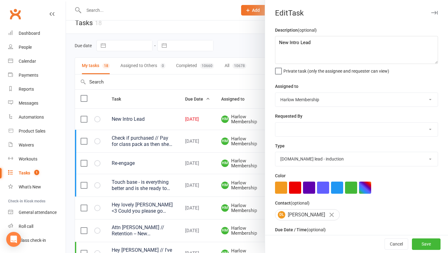
scroll to position [42, 0]
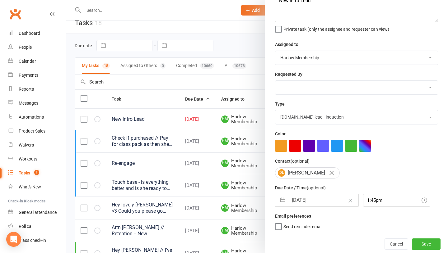
click at [301, 205] on input "16 Aug 2025" at bounding box center [323, 200] width 70 height 12
select select "6"
select select "2025"
select select "7"
select select "2025"
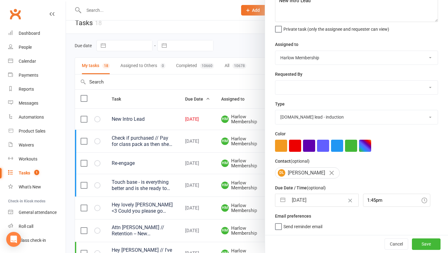
select select "8"
select select "2025"
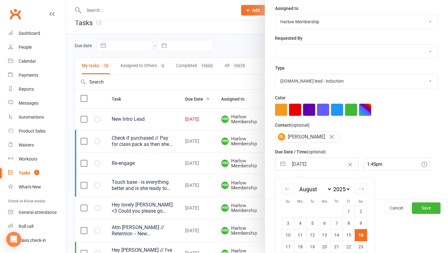
scroll to position [87, 0]
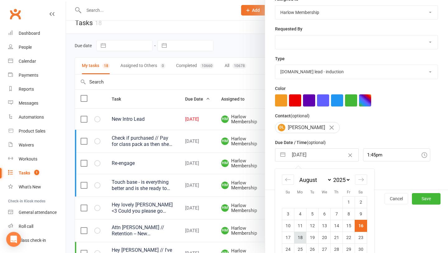
click at [298, 238] on td "18" at bounding box center [300, 238] width 12 height 12
type input "18 Aug 2025"
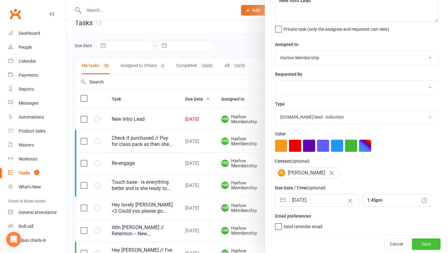
click at [418, 243] on button "Save" at bounding box center [426, 244] width 29 height 11
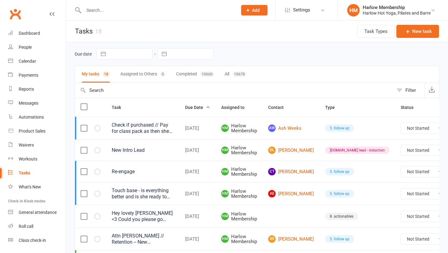
scroll to position [8, 0]
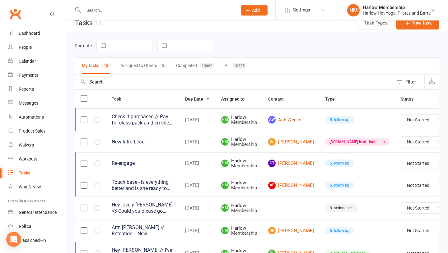
click at [284, 118] on link "[PERSON_NAME] Weeks" at bounding box center [291, 119] width 46 height 7
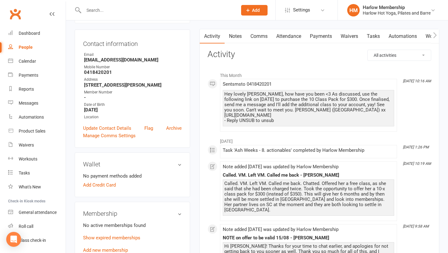
scroll to position [69, 0]
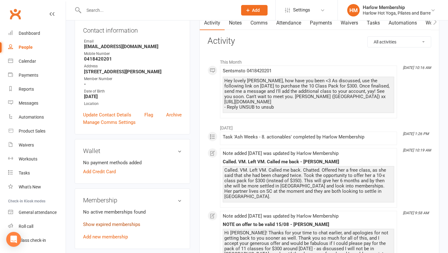
click at [121, 226] on link "Show expired memberships" at bounding box center [111, 225] width 57 height 6
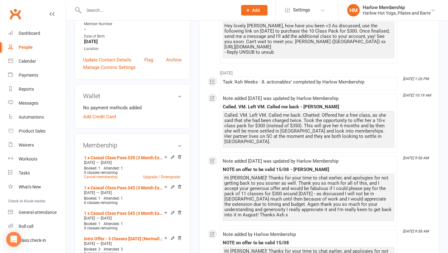
scroll to position [0, 0]
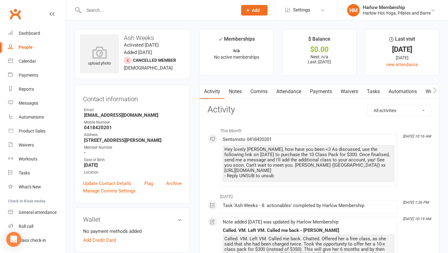
click at [258, 96] on link "Comms" at bounding box center [259, 92] width 26 height 14
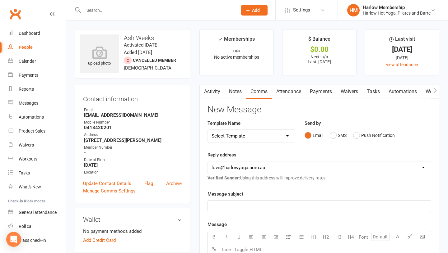
click at [410, 135] on div "Email SMS Push Notification" at bounding box center [367, 136] width 127 height 12
click at [334, 138] on button "SMS" at bounding box center [338, 136] width 17 height 12
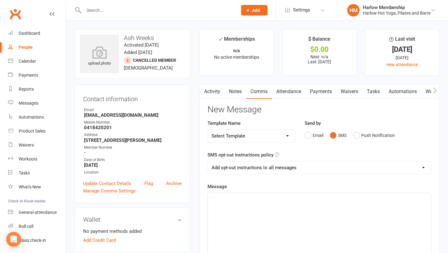
click at [313, 238] on div "﻿" at bounding box center [319, 239] width 223 height 93
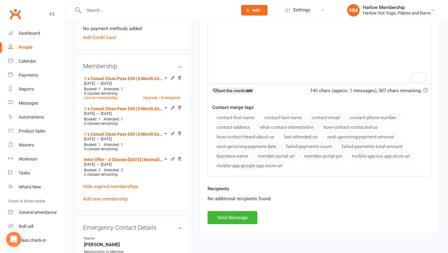
scroll to position [205, 0]
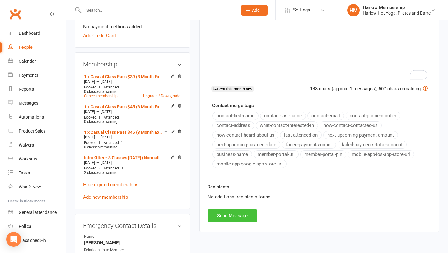
click at [219, 219] on button "Send Message" at bounding box center [232, 216] width 50 height 13
